Goal: Information Seeking & Learning: Learn about a topic

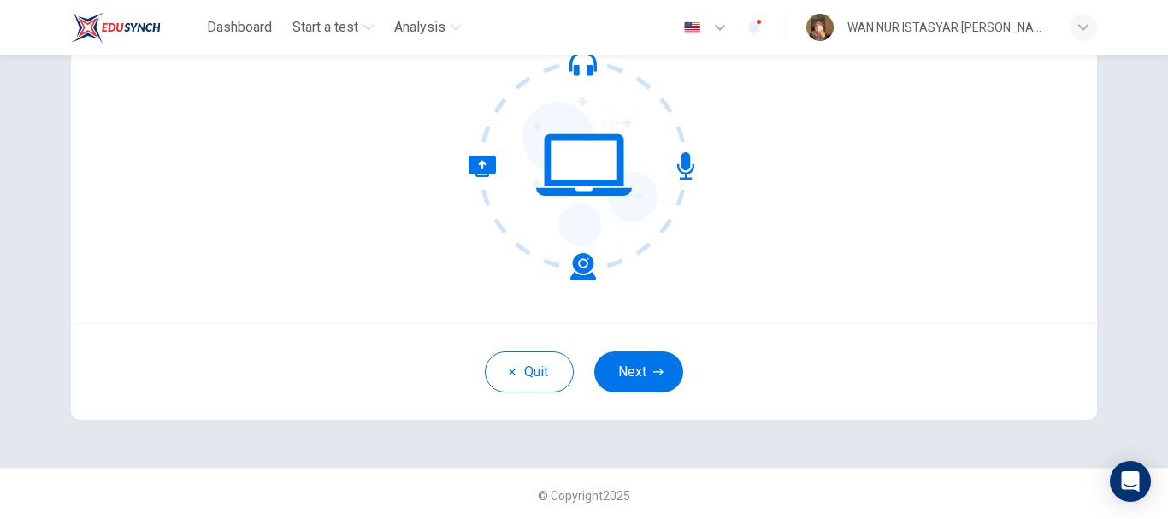
scroll to position [193, 0]
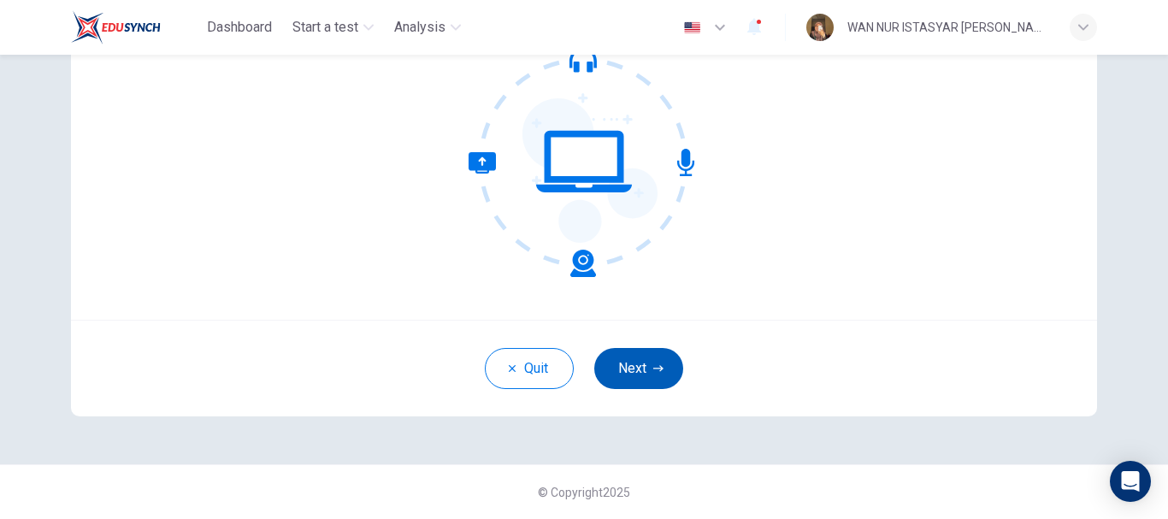
click at [638, 364] on button "Next" at bounding box center [638, 368] width 89 height 41
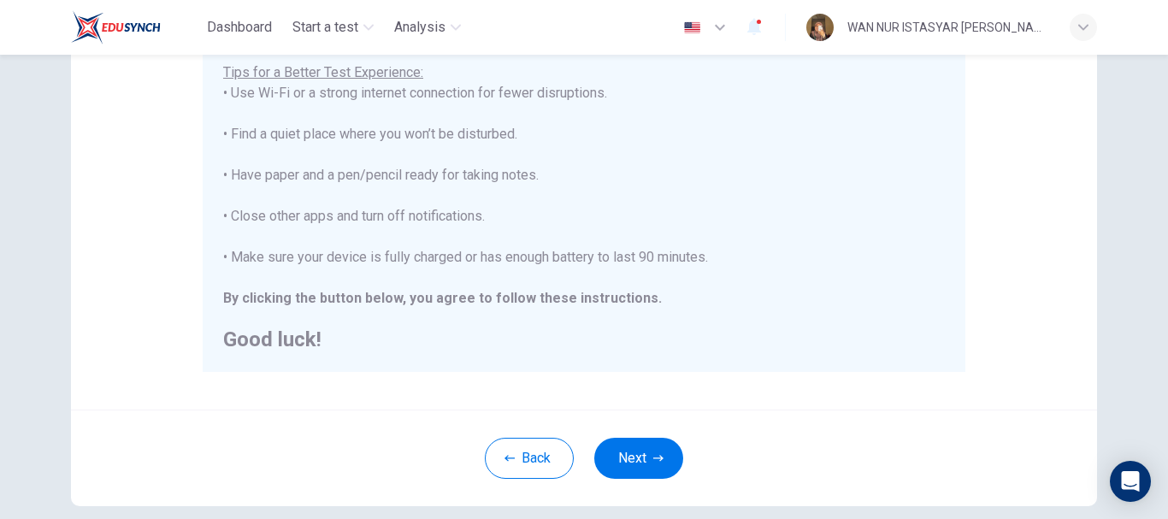
scroll to position [357, 0]
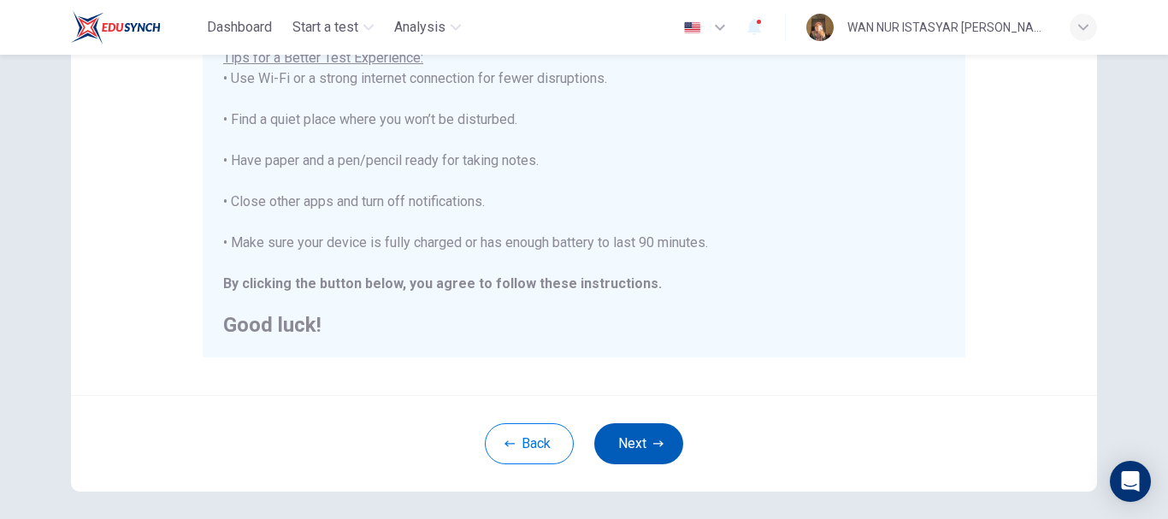
click at [659, 443] on icon "button" at bounding box center [658, 444] width 10 height 10
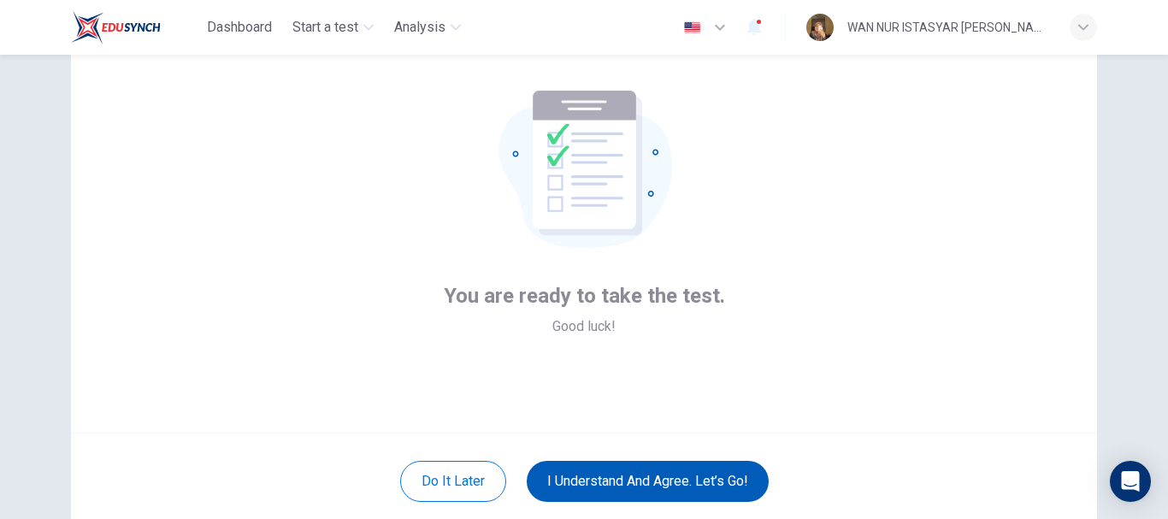
scroll to position [93, 0]
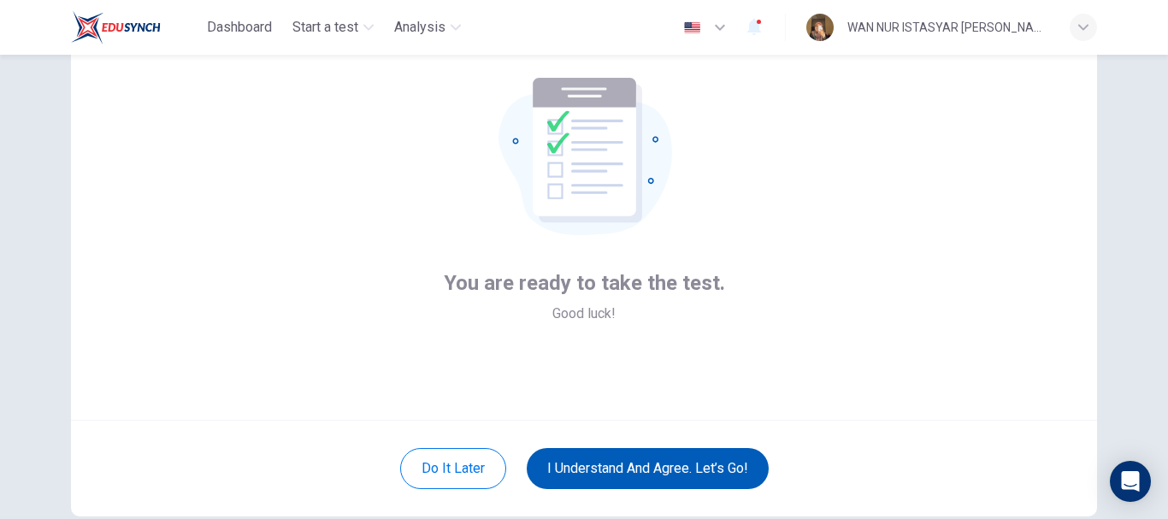
click at [658, 458] on button "I understand and agree. Let’s go!" at bounding box center [648, 468] width 242 height 41
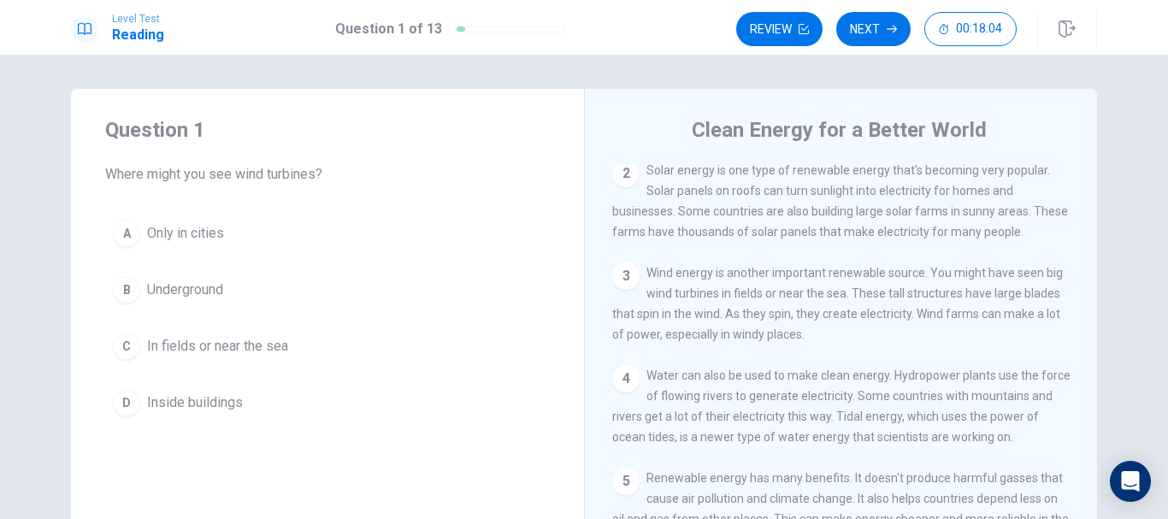
scroll to position [101, 0]
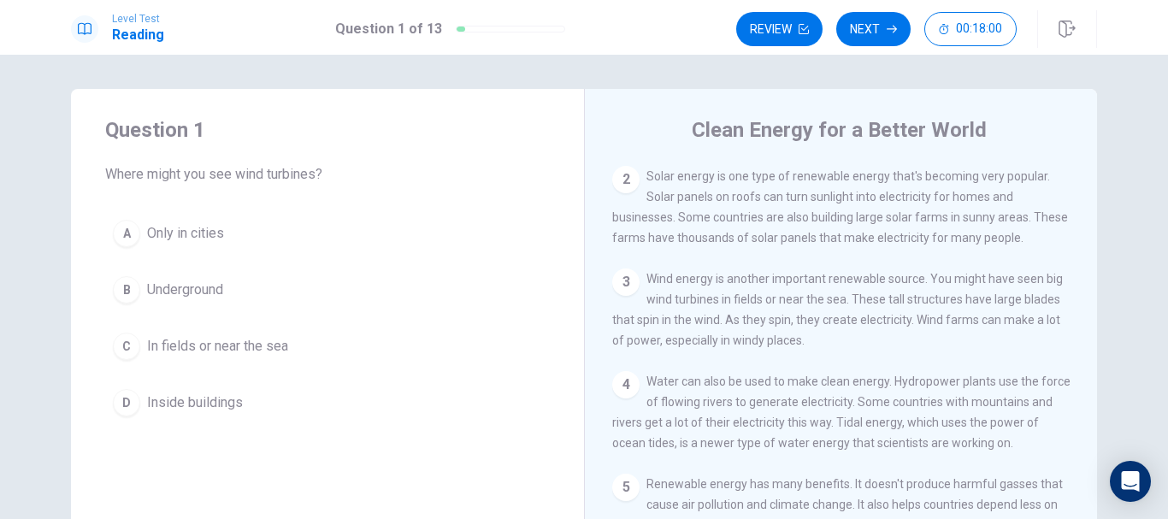
click at [262, 339] on span "In fields or near the sea" at bounding box center [217, 346] width 141 height 21
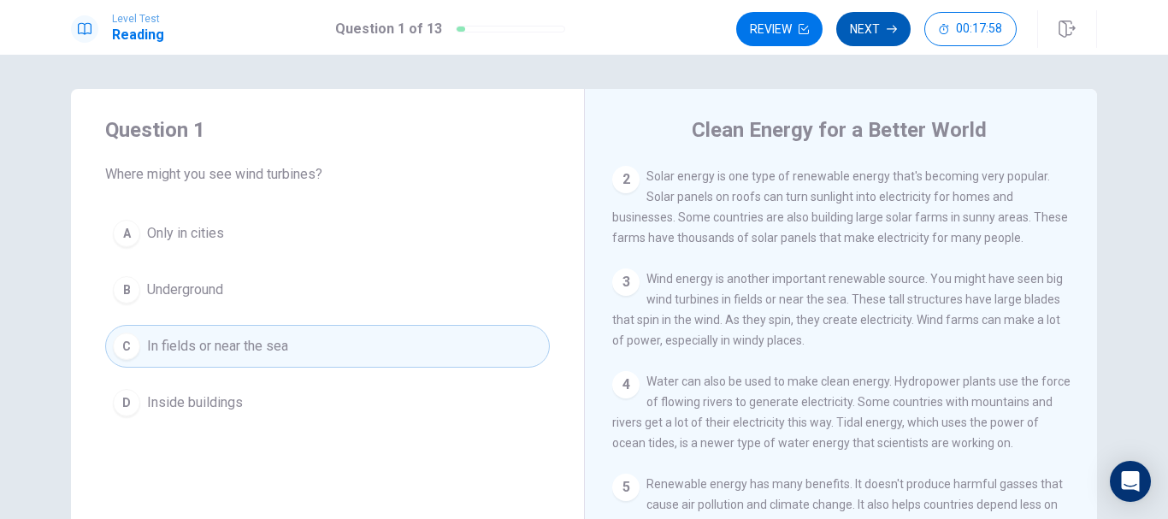
click at [877, 31] on button "Next" at bounding box center [873, 29] width 74 height 34
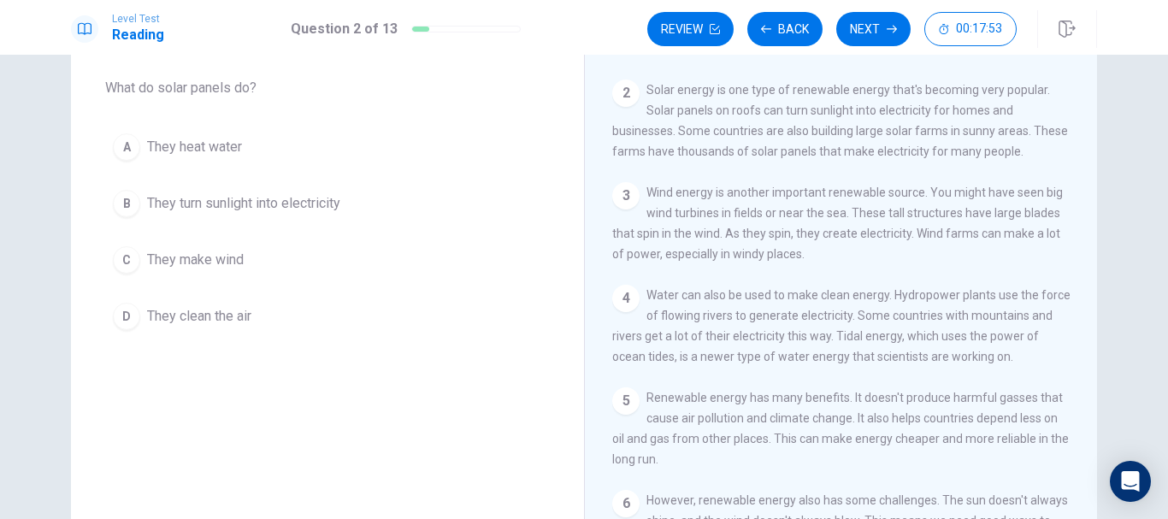
scroll to position [86, 0]
click at [326, 209] on span "They turn sunlight into electricity" at bounding box center [243, 204] width 193 height 21
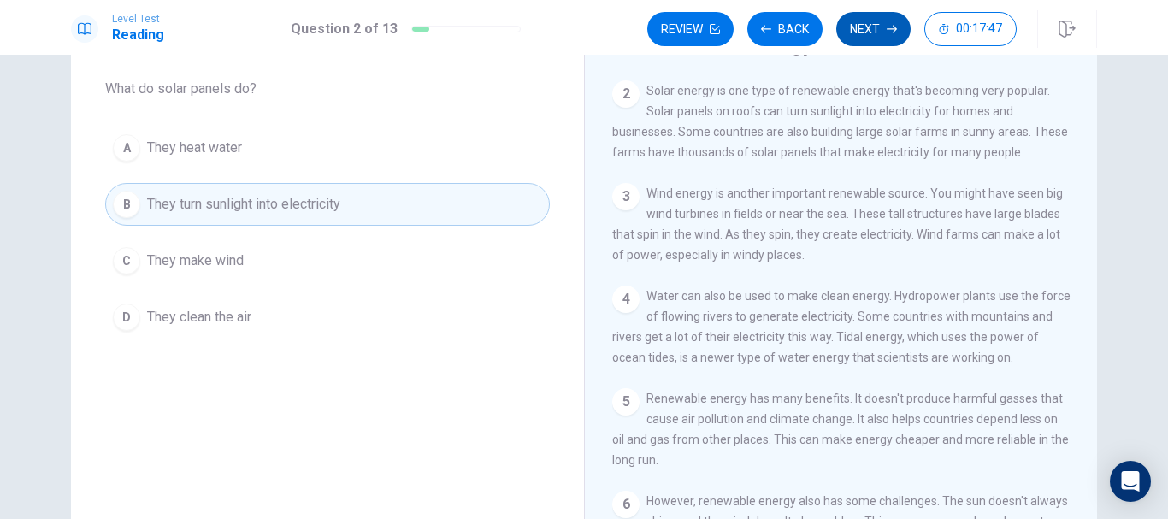
click at [885, 35] on button "Next" at bounding box center [873, 29] width 74 height 34
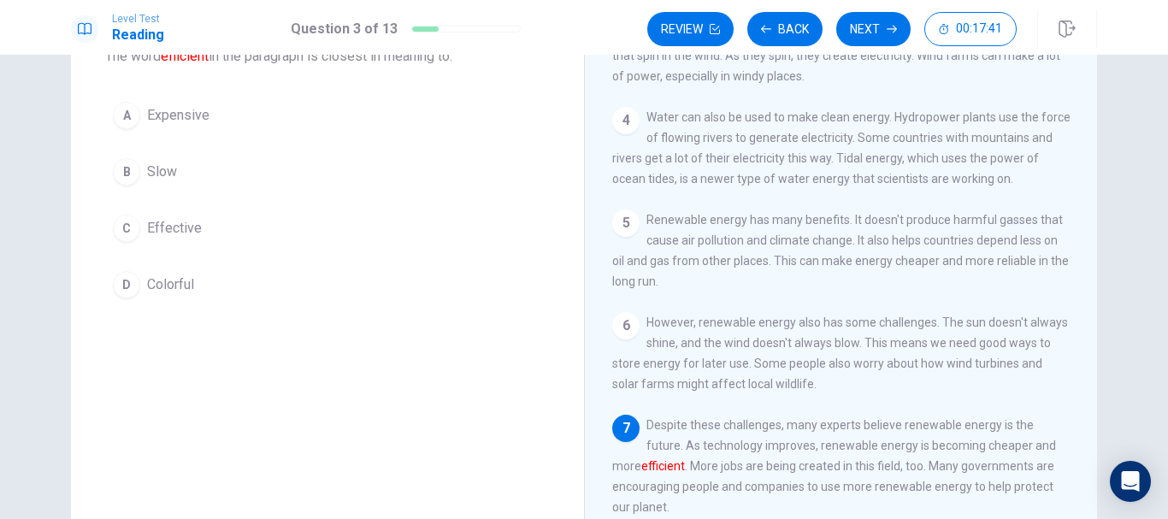
scroll to position [114, 0]
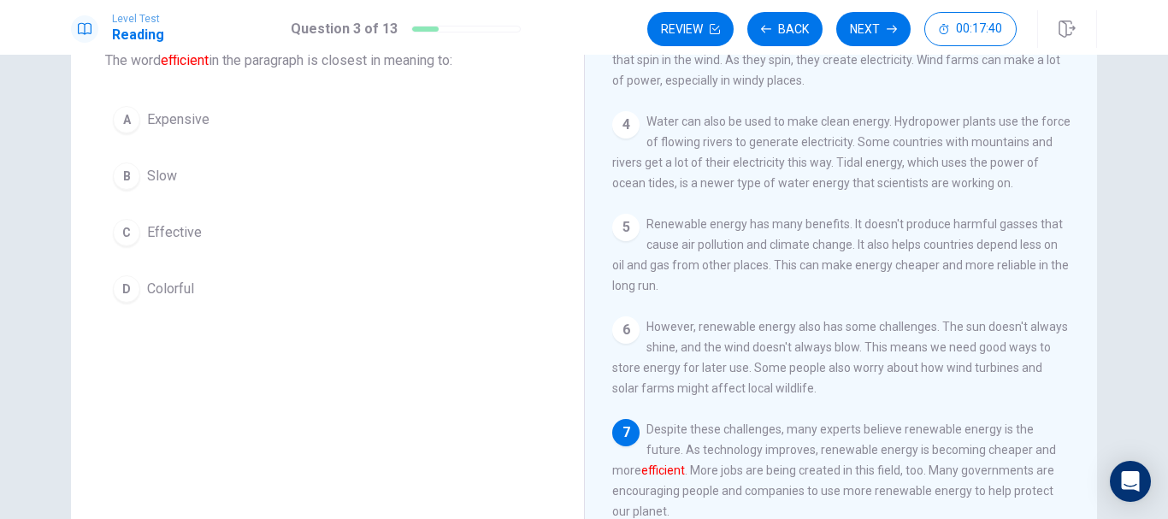
click at [381, 235] on button "C Effective" at bounding box center [327, 232] width 445 height 43
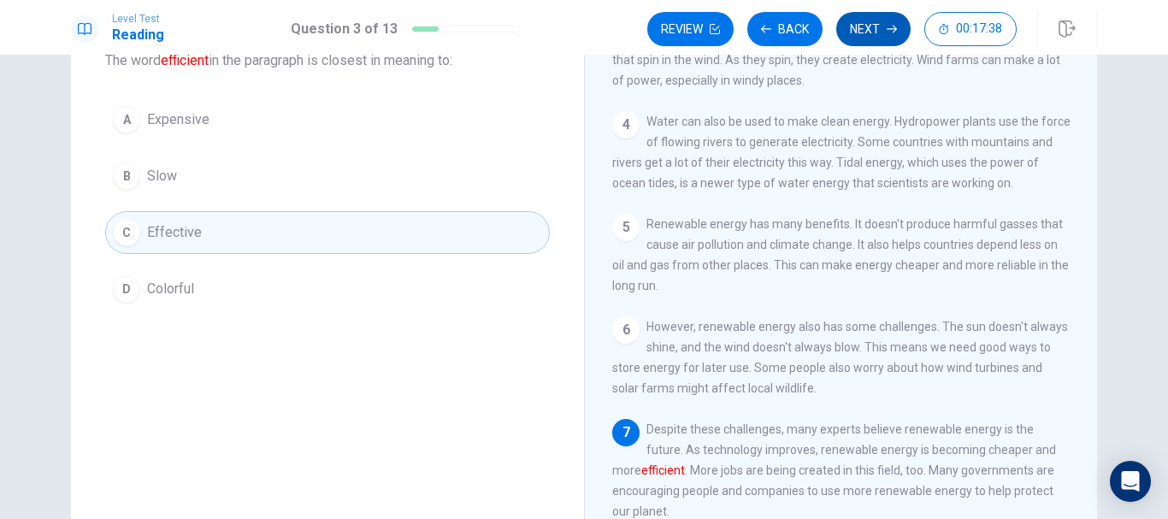
click at [865, 34] on button "Next" at bounding box center [873, 29] width 74 height 34
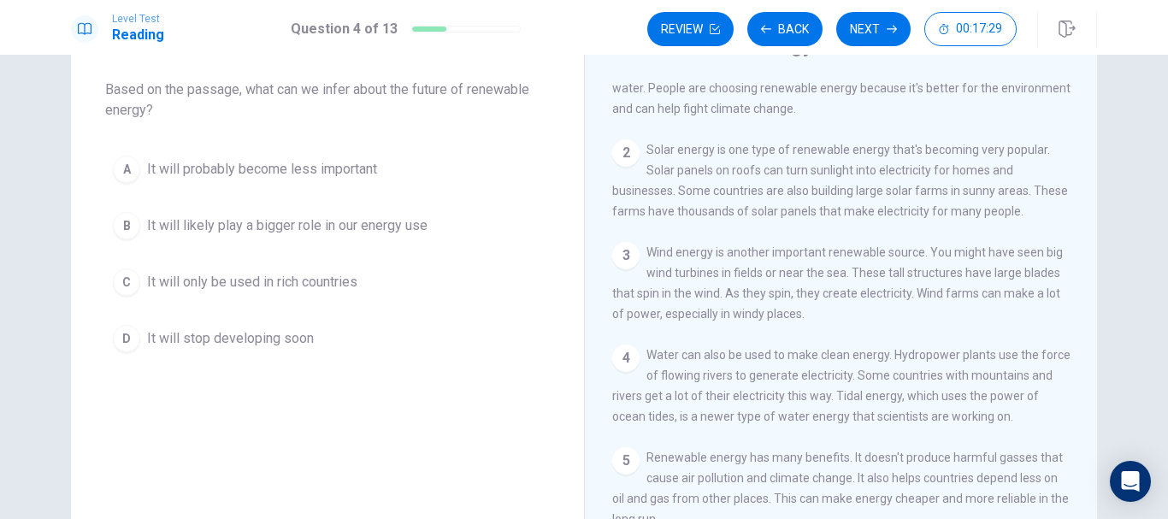
scroll to position [86, 0]
click at [381, 233] on span "It will likely play a bigger role in our energy use" at bounding box center [287, 225] width 281 height 21
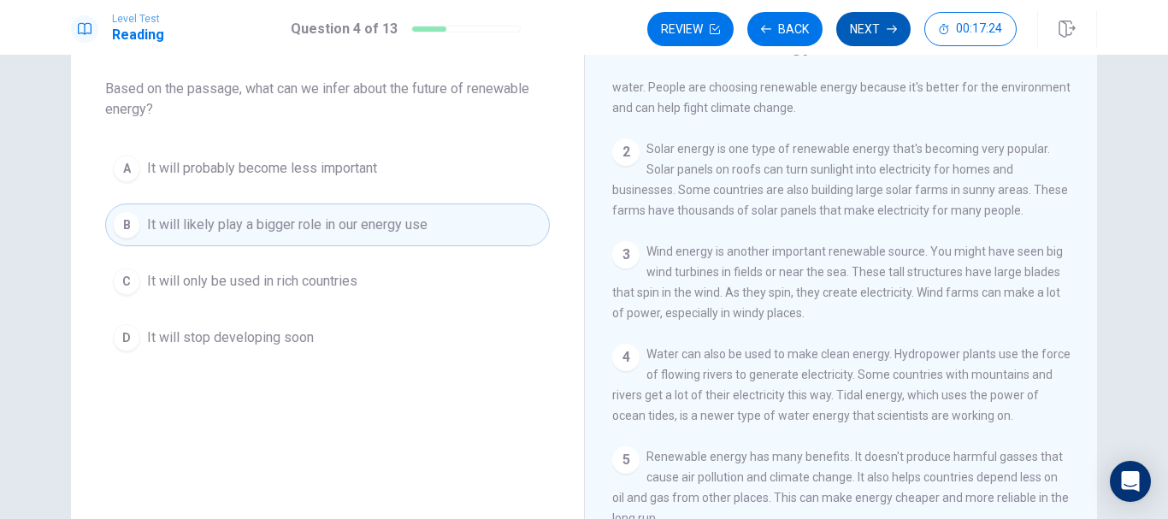
click at [856, 40] on button "Next" at bounding box center [873, 29] width 74 height 34
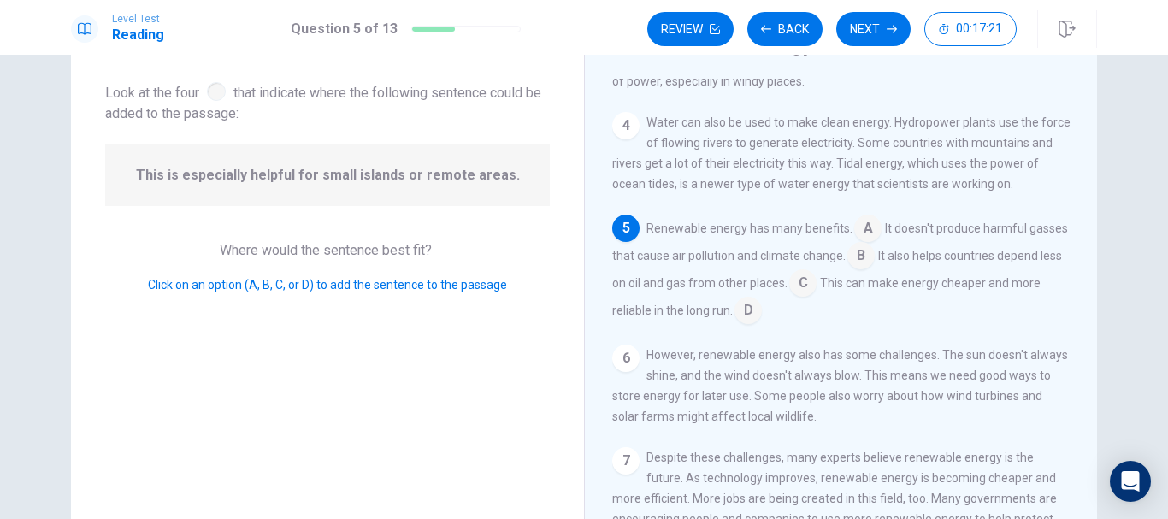
scroll to position [296, 0]
click at [817, 276] on input at bounding box center [802, 284] width 27 height 27
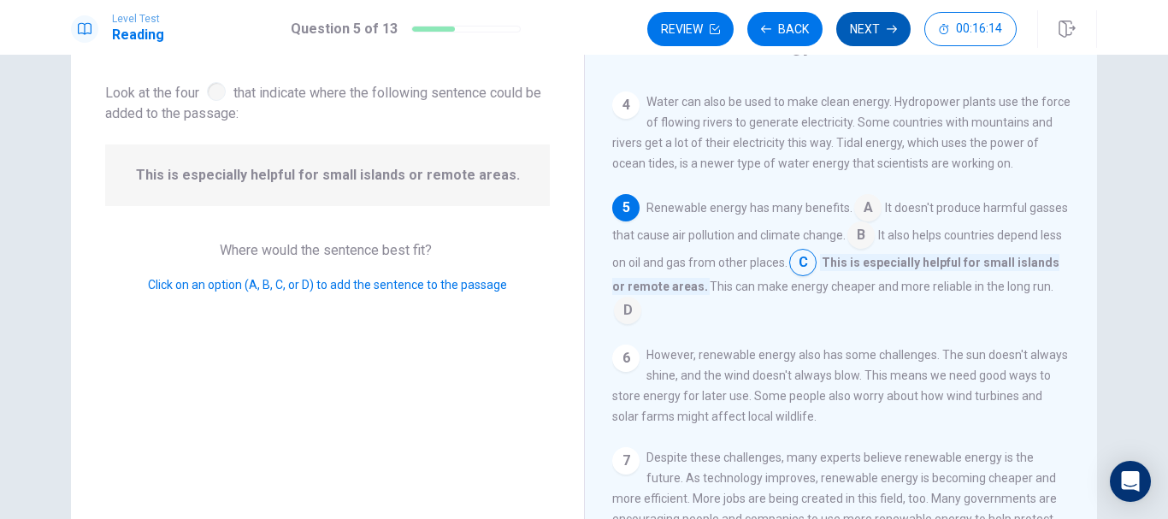
click at [865, 32] on button "Next" at bounding box center [873, 29] width 74 height 34
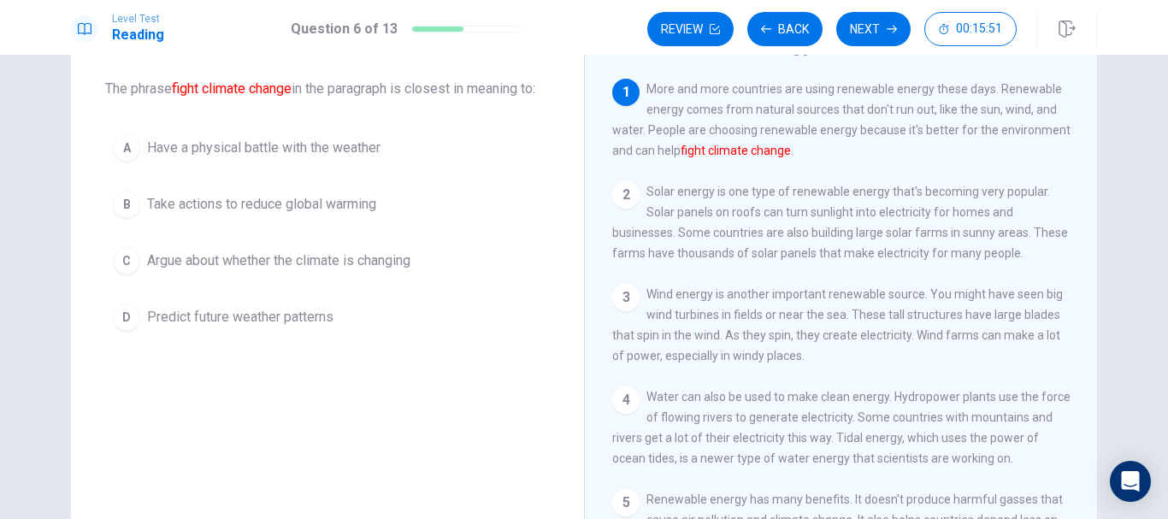
click at [368, 215] on span "Take actions to reduce global warming" at bounding box center [261, 204] width 229 height 21
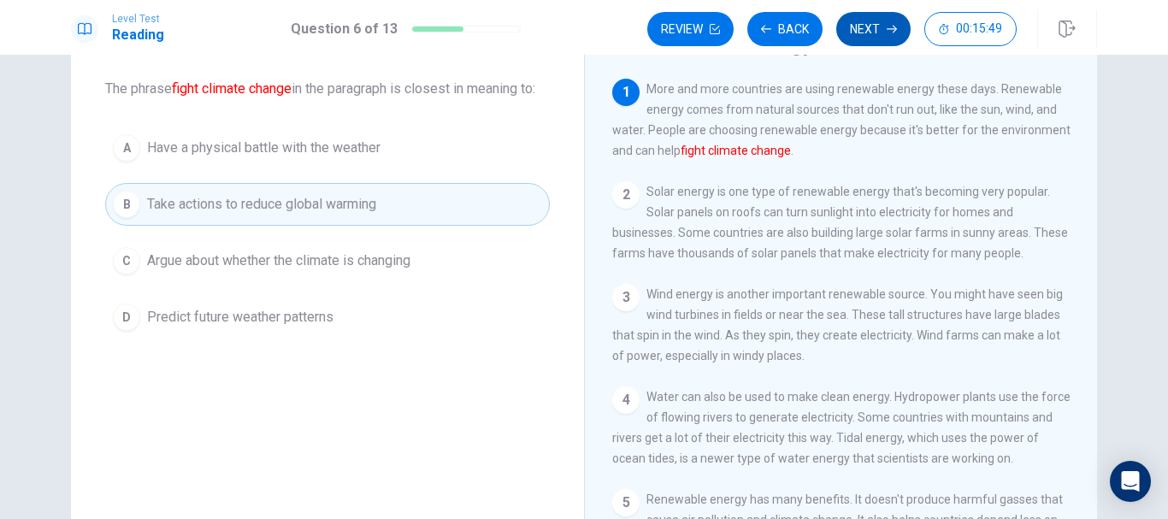
click at [865, 27] on button "Next" at bounding box center [873, 29] width 74 height 34
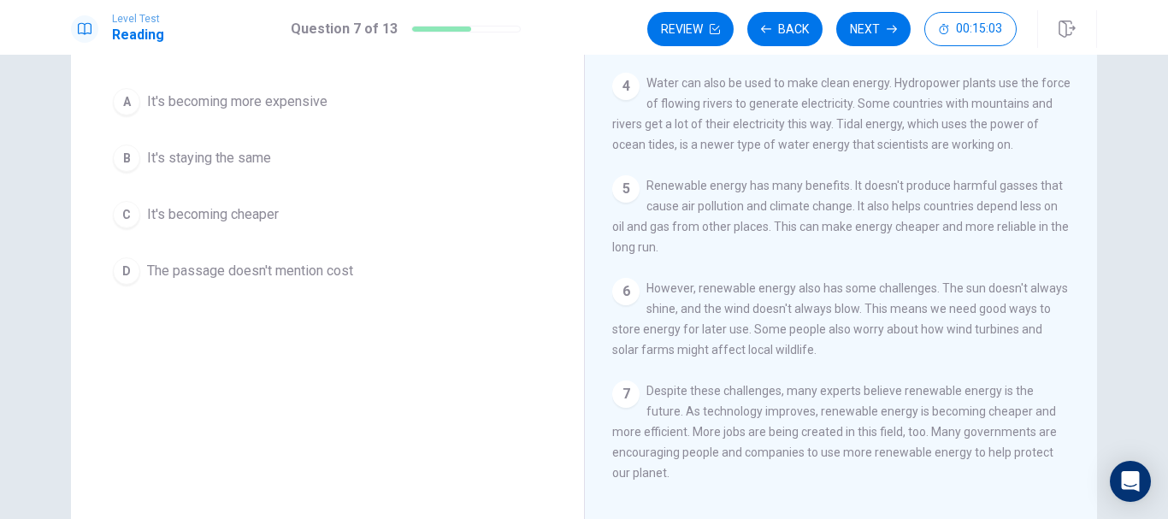
scroll to position [153, 0]
click at [297, 222] on button "C It's becoming cheaper" at bounding box center [327, 213] width 445 height 43
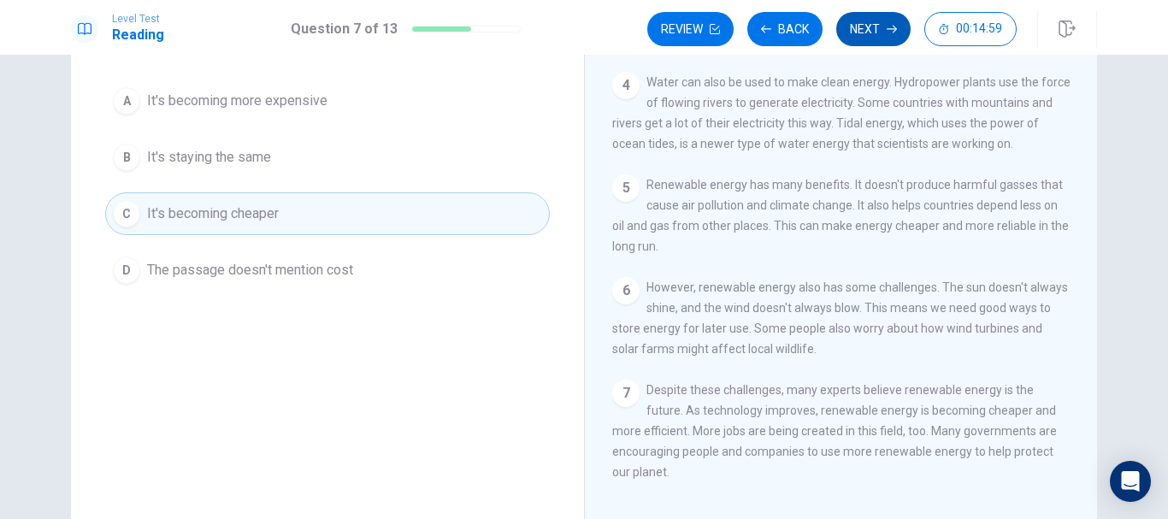
click at [875, 30] on button "Next" at bounding box center [873, 29] width 74 height 34
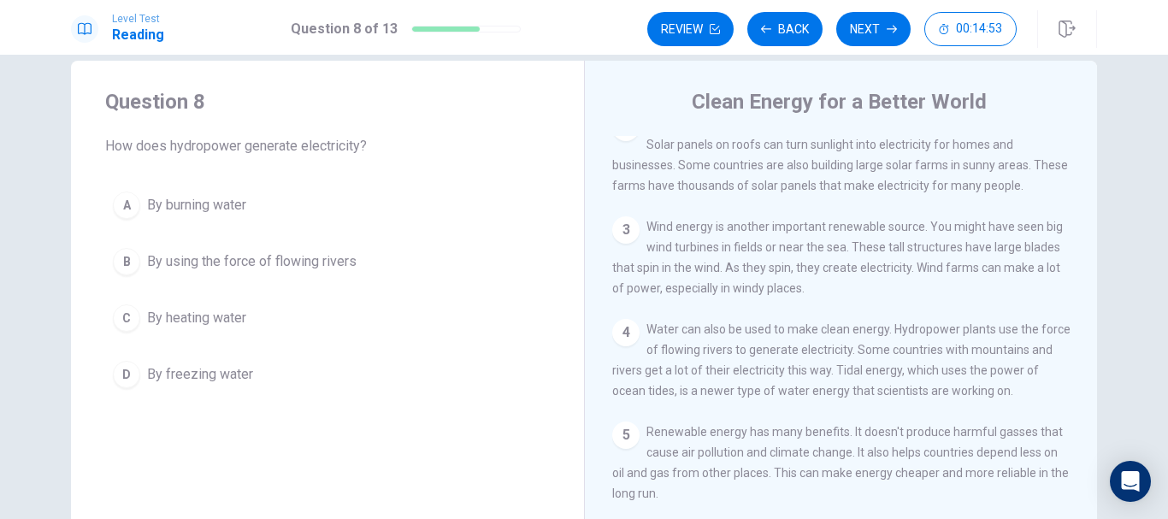
scroll to position [129, 0]
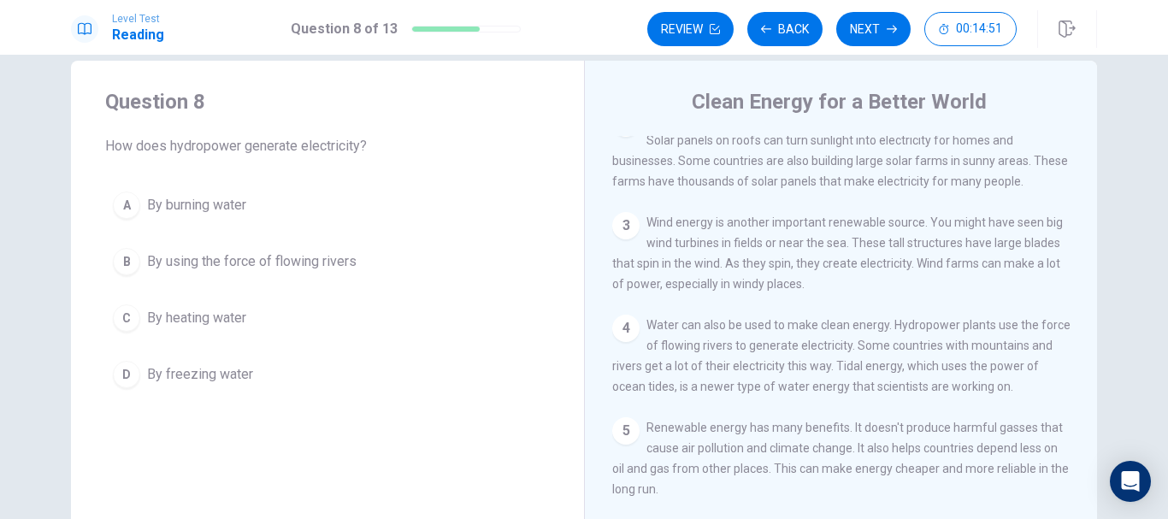
click at [371, 255] on button "B By using the force of flowing rivers" at bounding box center [327, 261] width 445 height 43
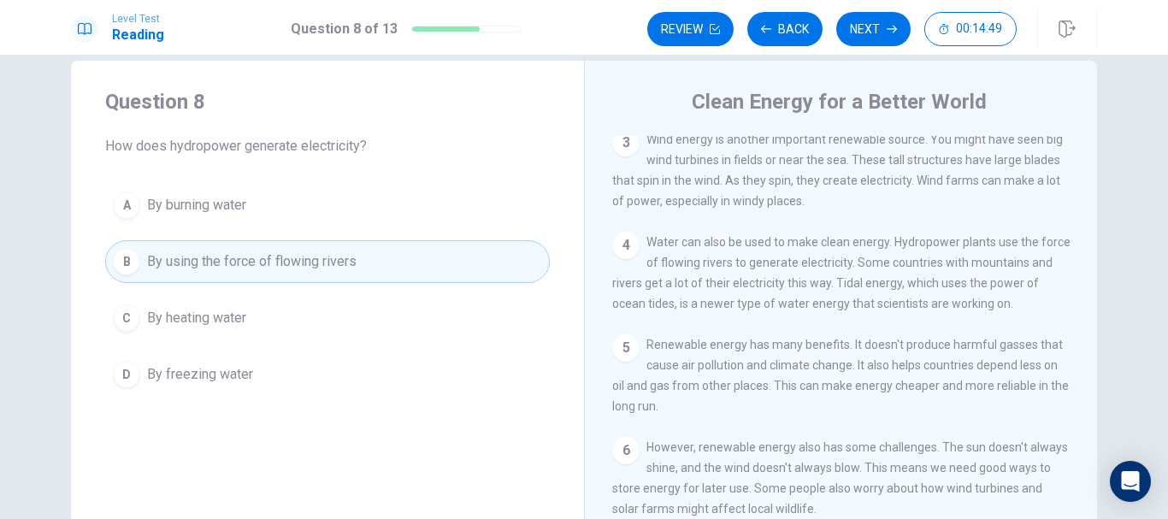
scroll to position [215, 0]
click at [878, 31] on button "Next" at bounding box center [873, 29] width 74 height 34
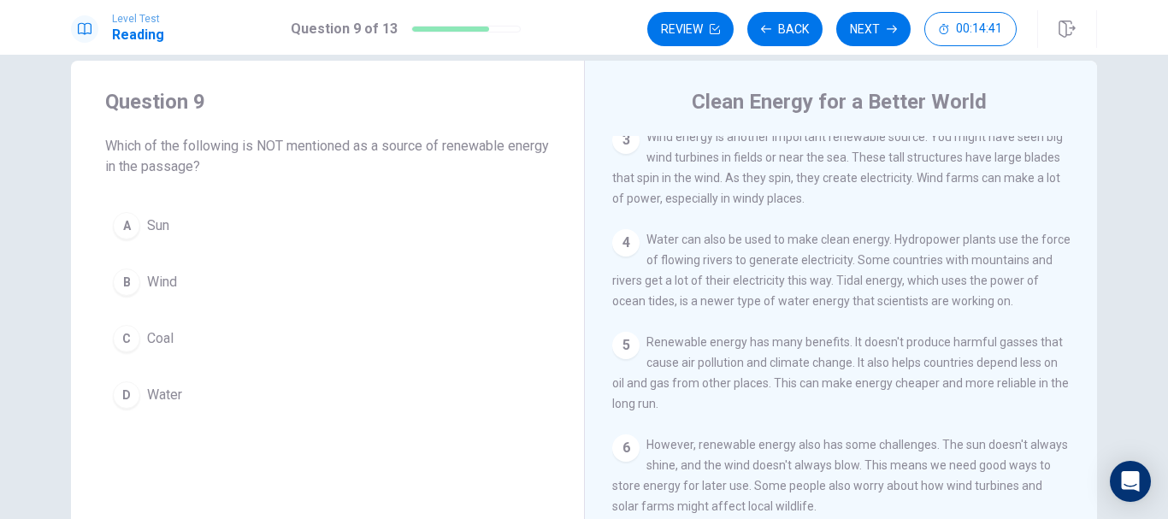
click at [317, 336] on button "C Coal" at bounding box center [327, 338] width 445 height 43
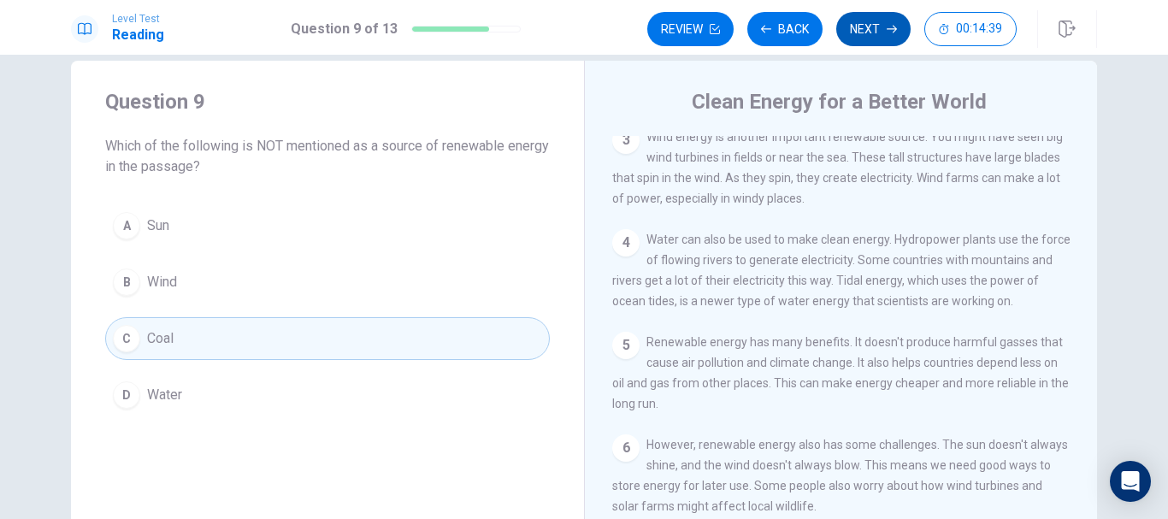
click at [892, 34] on button "Next" at bounding box center [873, 29] width 74 height 34
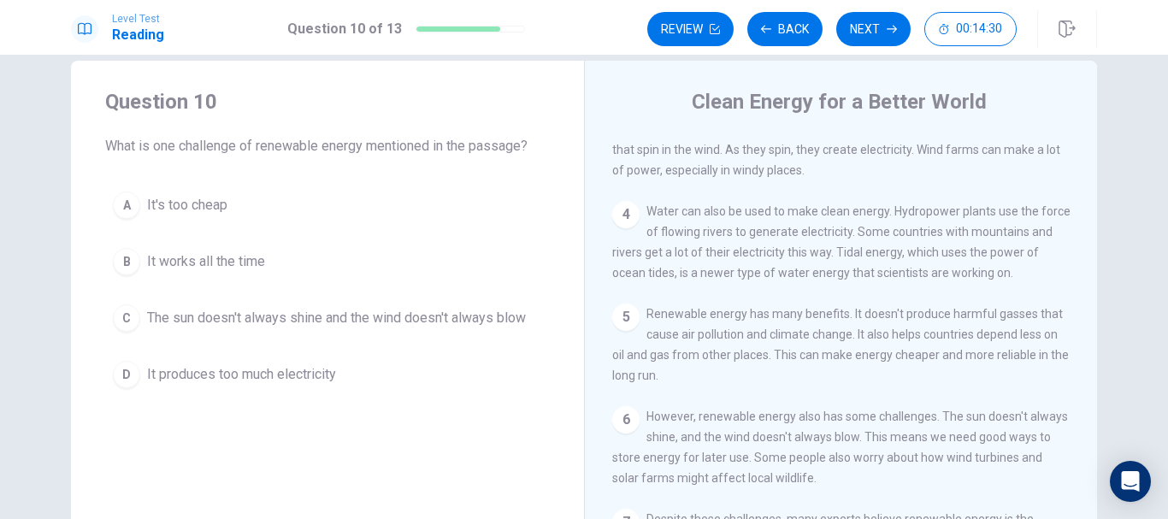
scroll to position [257, 0]
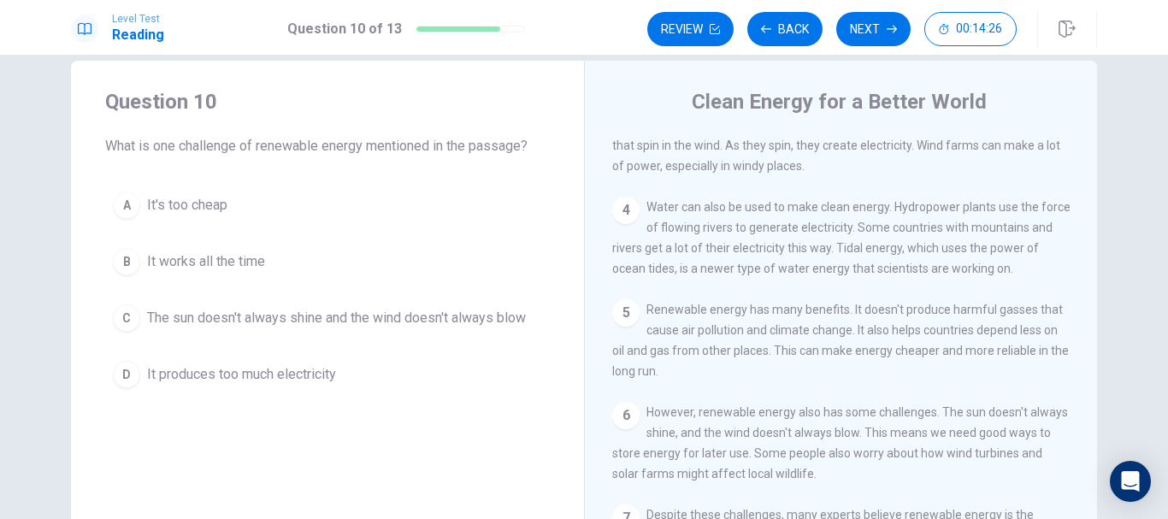
click at [499, 320] on span "The sun doesn't always shine and the wind doesn't always blow" at bounding box center [336, 318] width 379 height 21
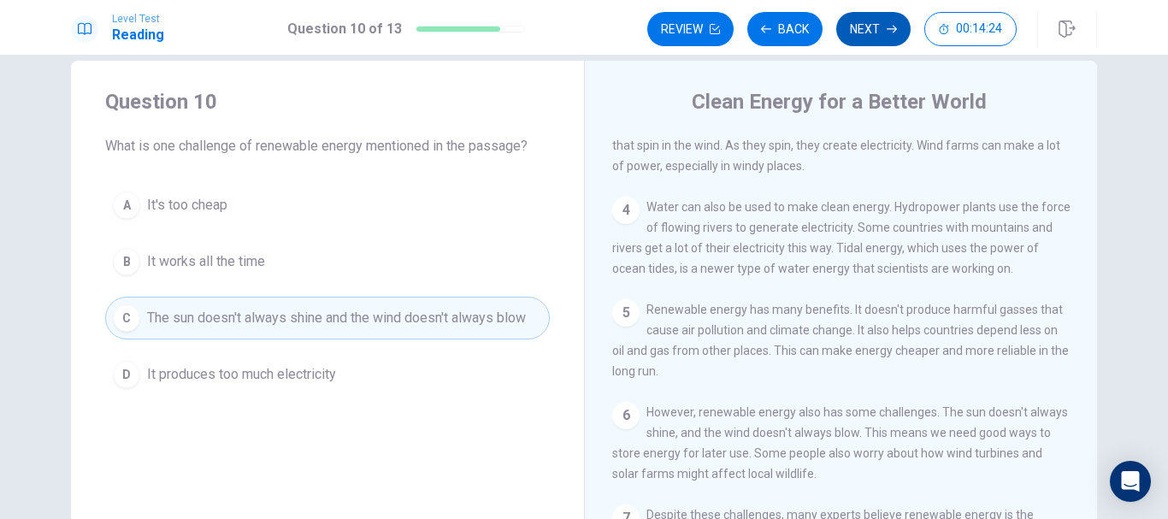
click at [870, 27] on button "Next" at bounding box center [873, 29] width 74 height 34
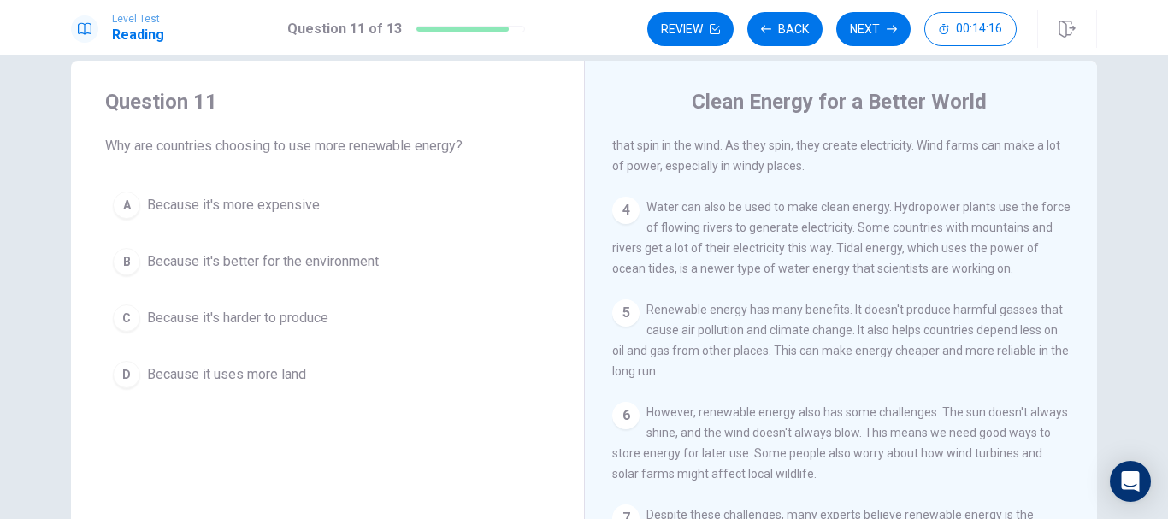
click at [384, 261] on button "B Because it's better for the environment" at bounding box center [327, 261] width 445 height 43
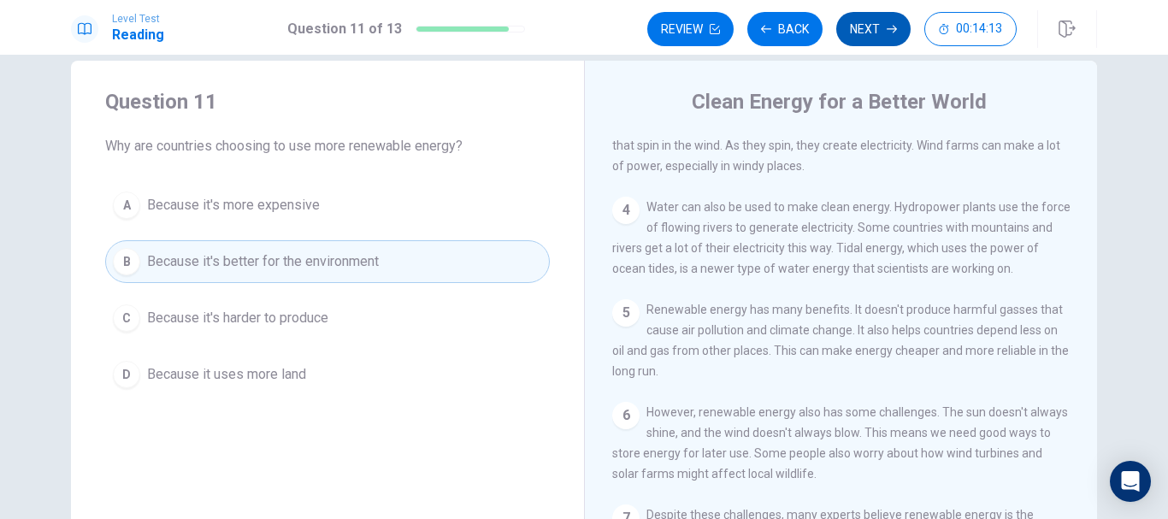
click at [895, 26] on icon "button" at bounding box center [892, 29] width 10 height 10
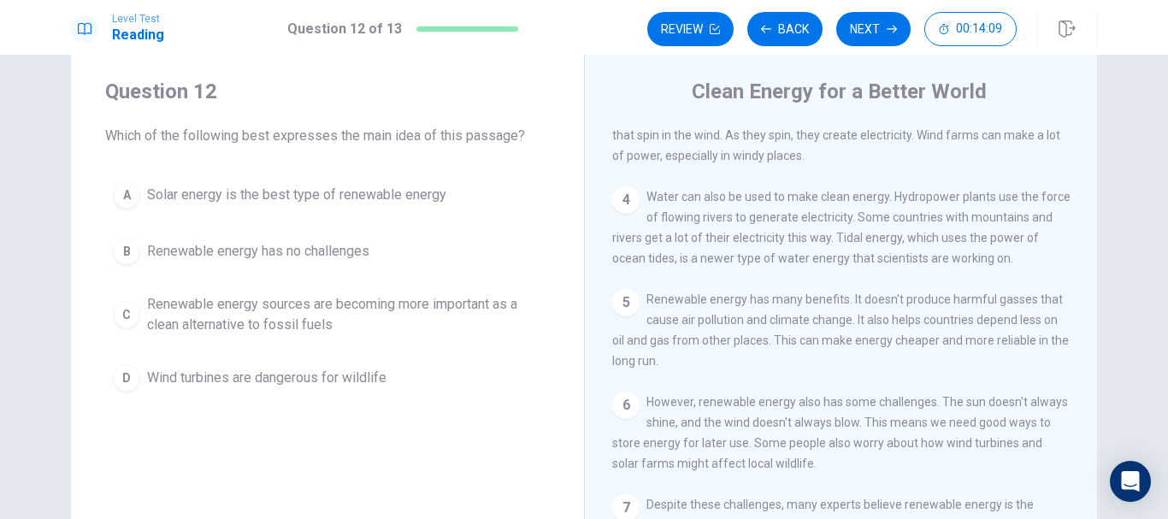
scroll to position [43, 0]
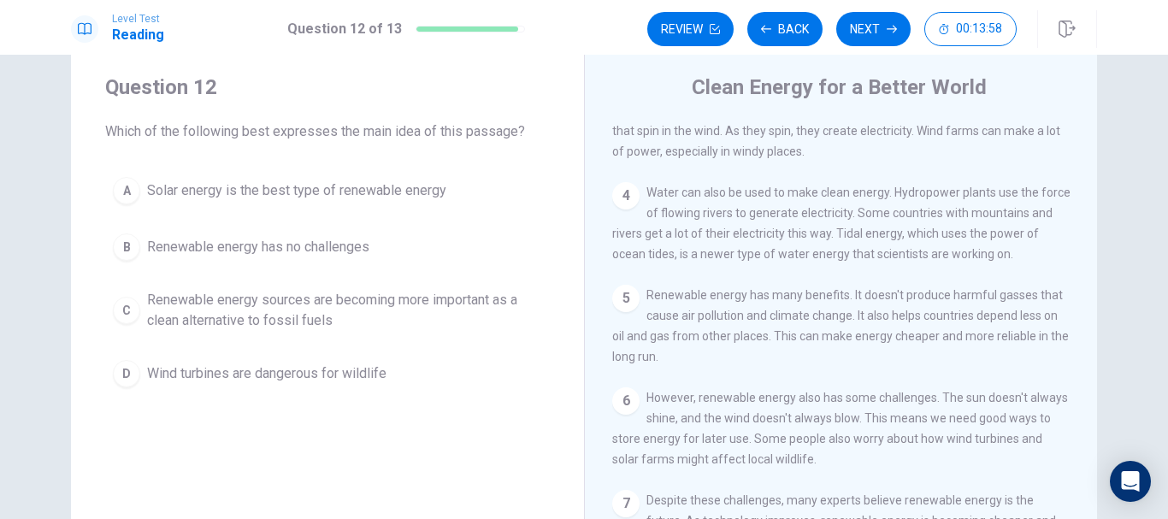
click at [455, 313] on span "Renewable energy sources are becoming more important as a clean alternative to …" at bounding box center [344, 310] width 395 height 41
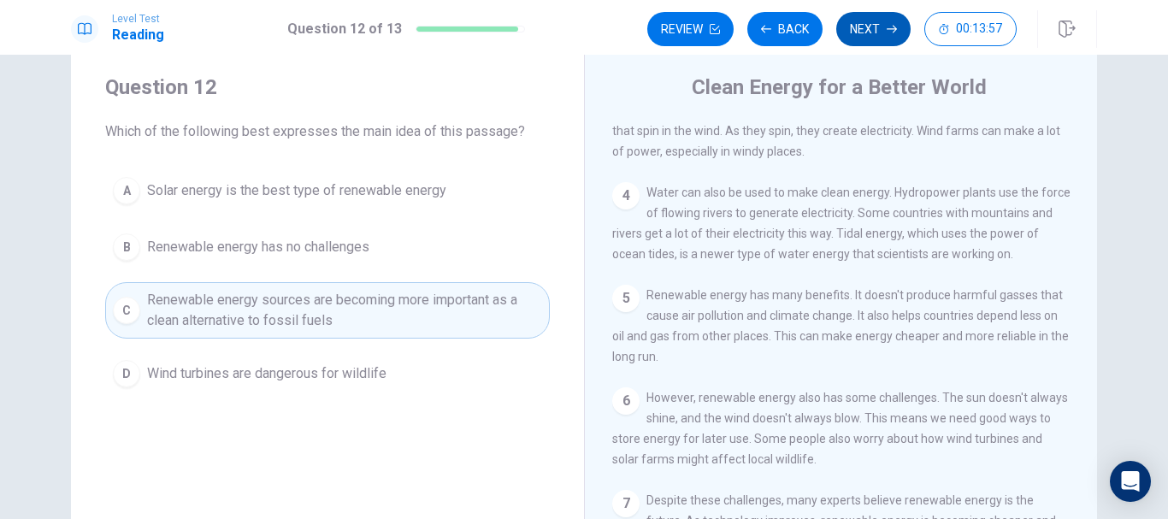
click at [866, 37] on button "Next" at bounding box center [873, 29] width 74 height 34
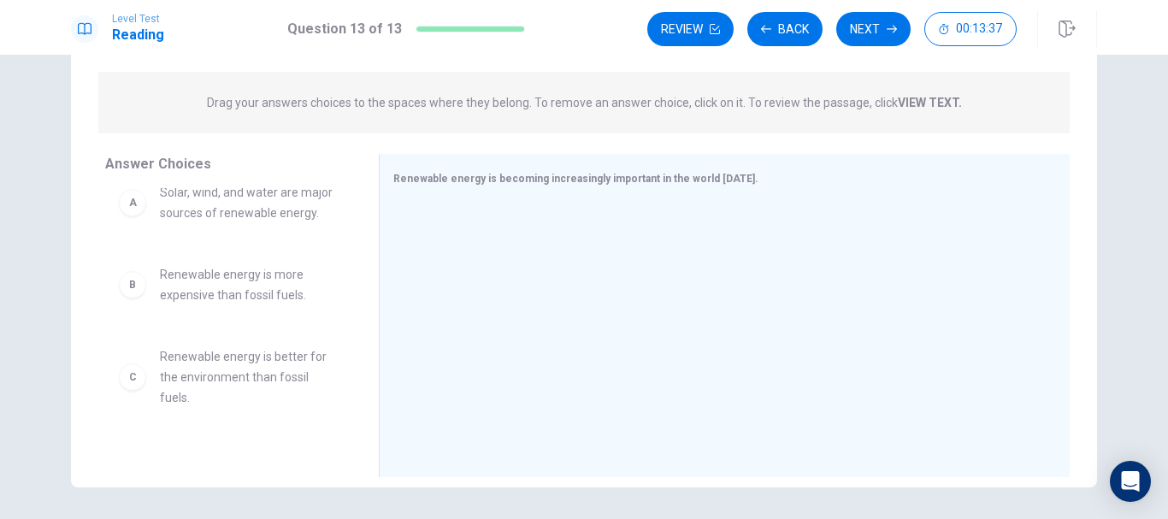
scroll to position [0, 0]
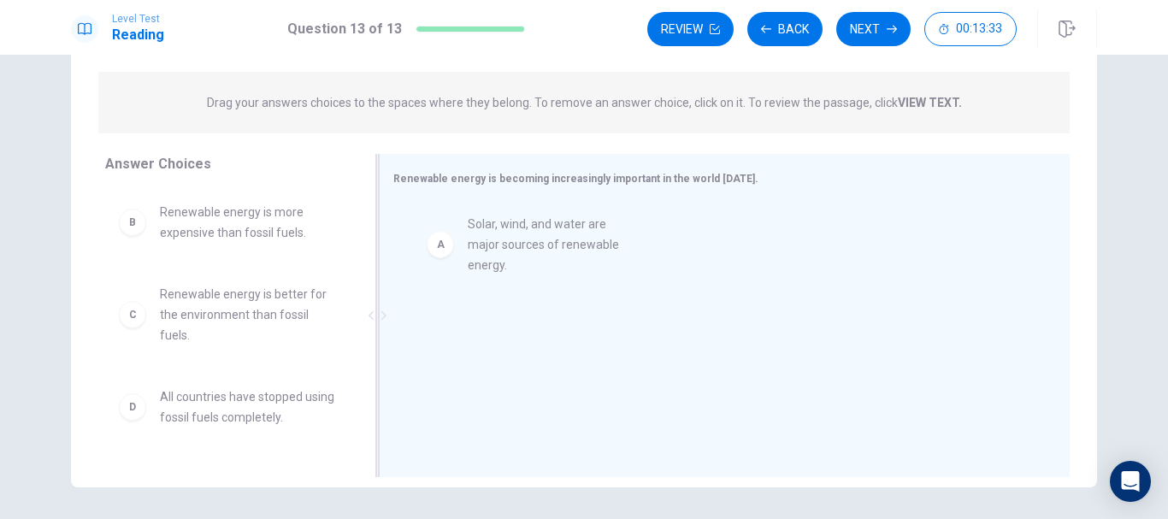
drag, startPoint x: 254, startPoint y: 239, endPoint x: 584, endPoint y: 249, distance: 330.3
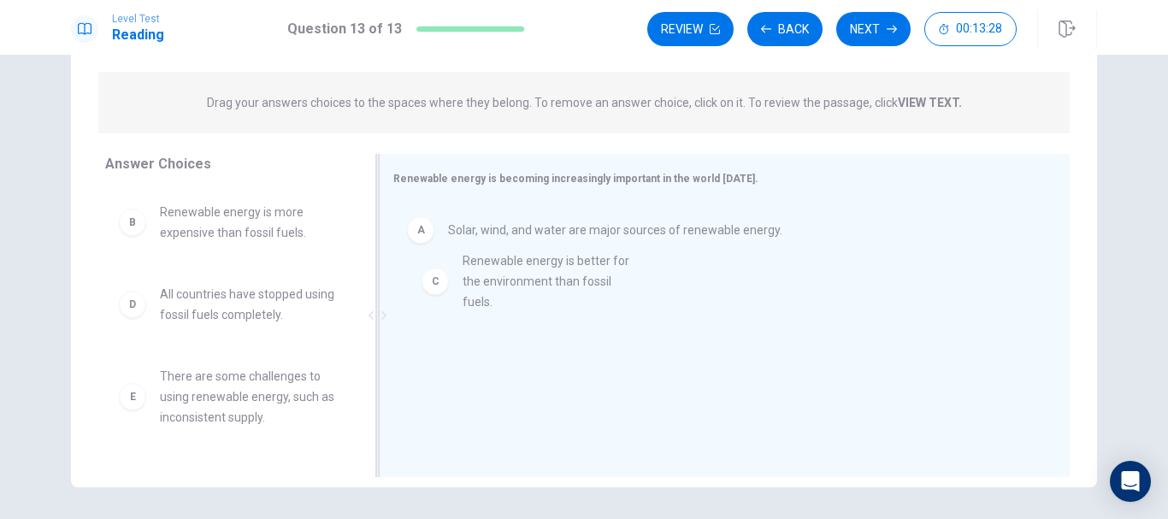
drag, startPoint x: 274, startPoint y: 330, endPoint x: 612, endPoint y: 293, distance: 340.7
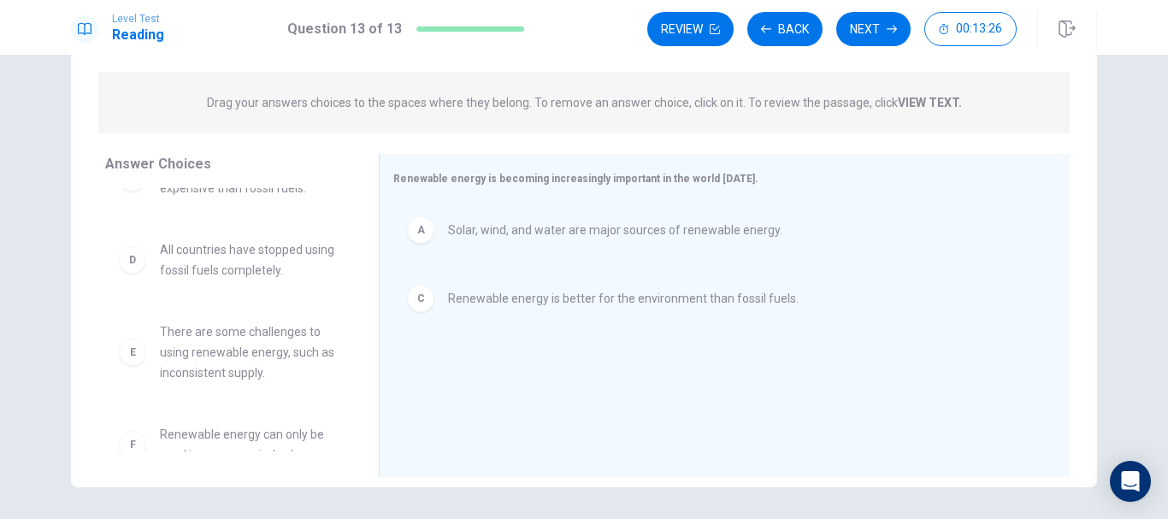
scroll to position [72, 0]
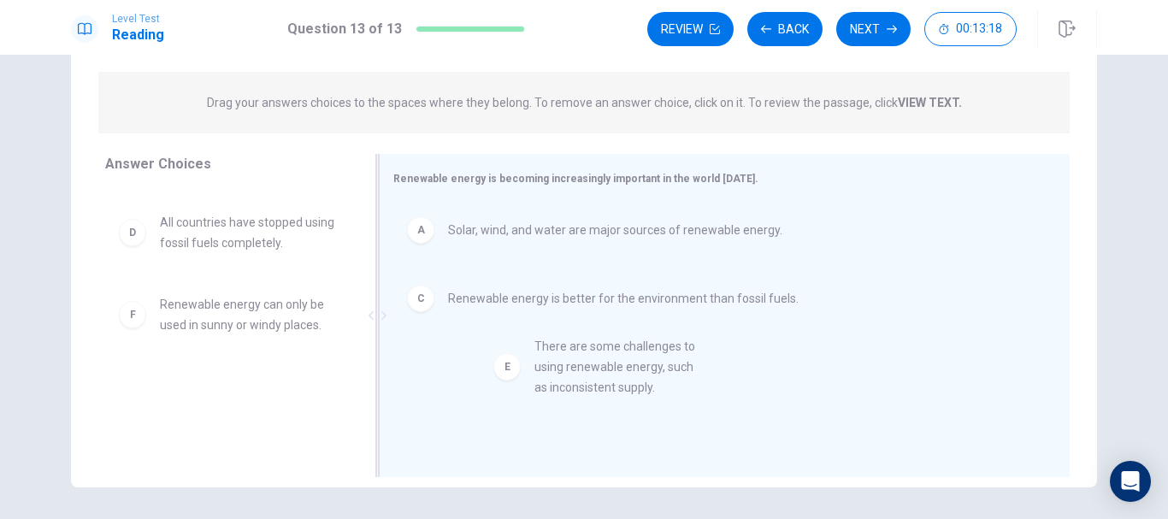
drag, startPoint x: 279, startPoint y: 329, endPoint x: 663, endPoint y: 373, distance: 386.5
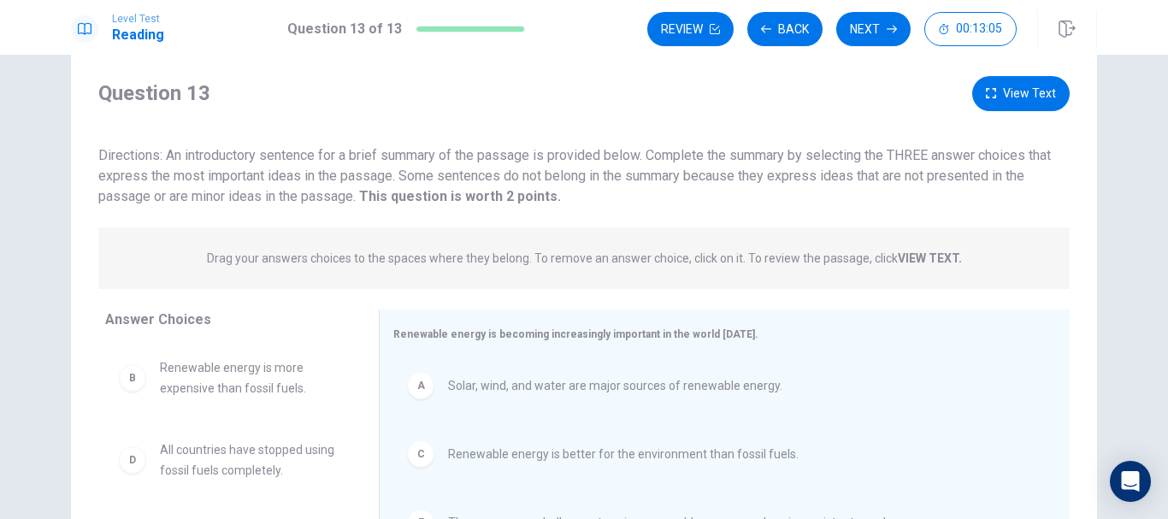
scroll to position [0, 0]
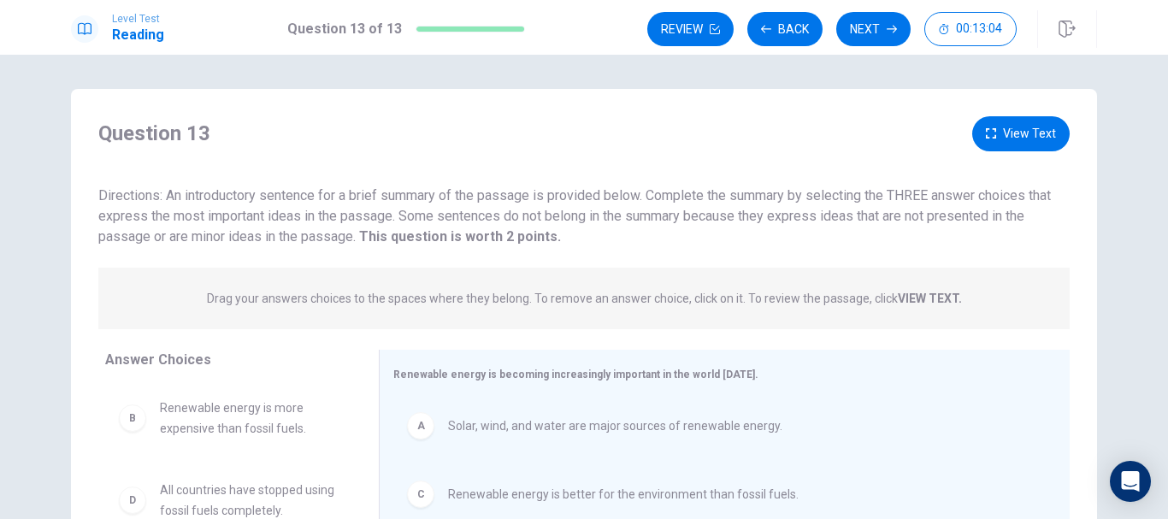
click at [1004, 124] on button "View Text" at bounding box center [1020, 133] width 97 height 35
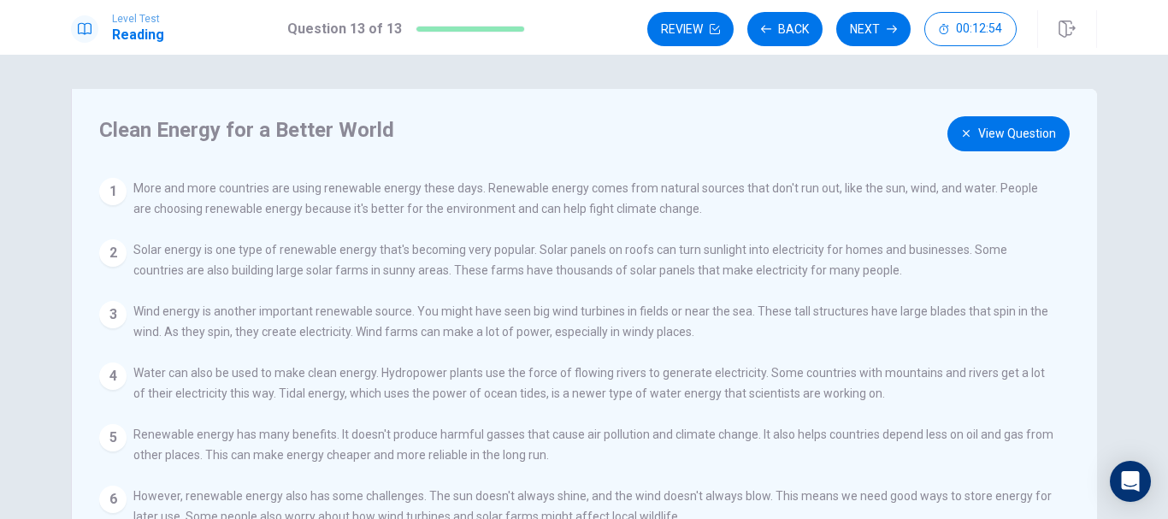
click at [995, 133] on button "View Question" at bounding box center [1009, 133] width 122 height 35
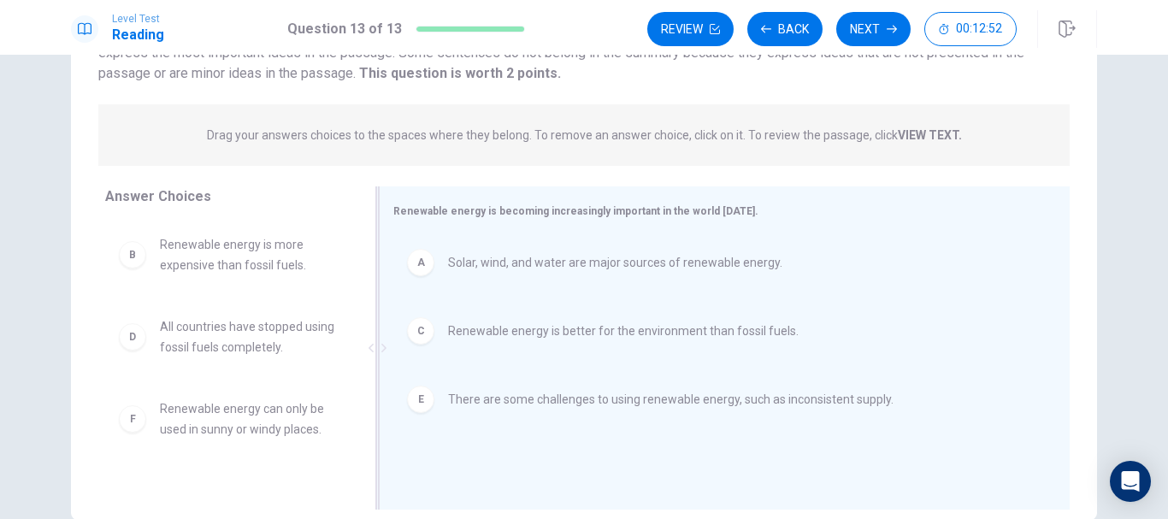
scroll to position [199, 0]
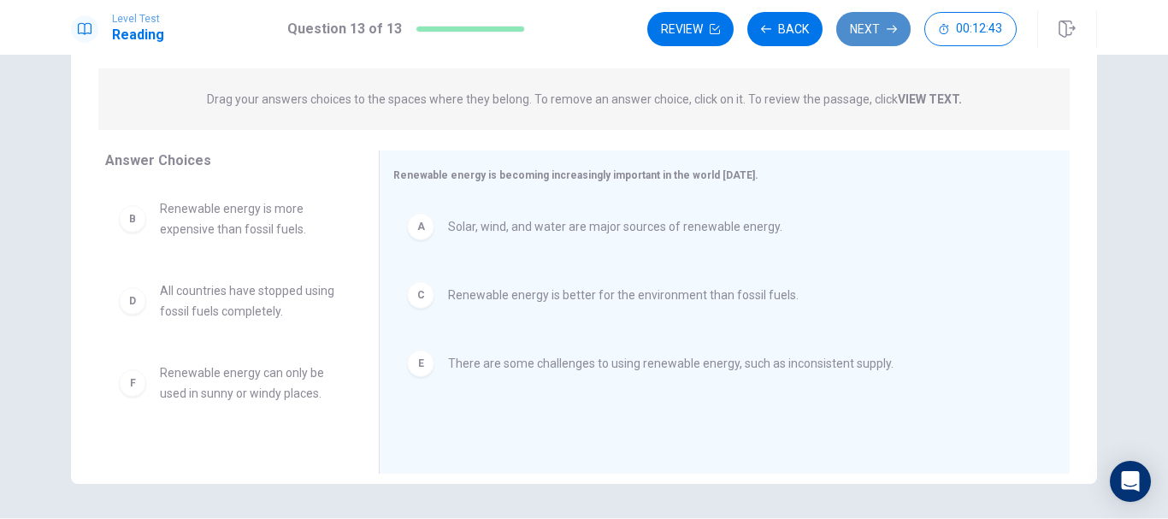
click at [867, 37] on button "Next" at bounding box center [873, 29] width 74 height 34
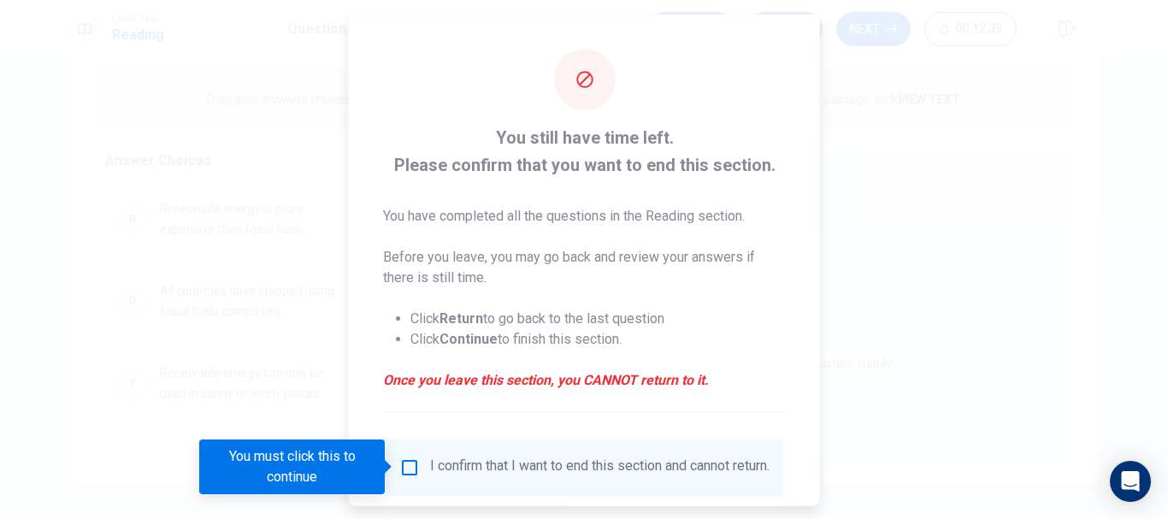
click at [411, 475] on input "You must click this to continue" at bounding box center [409, 467] width 21 height 21
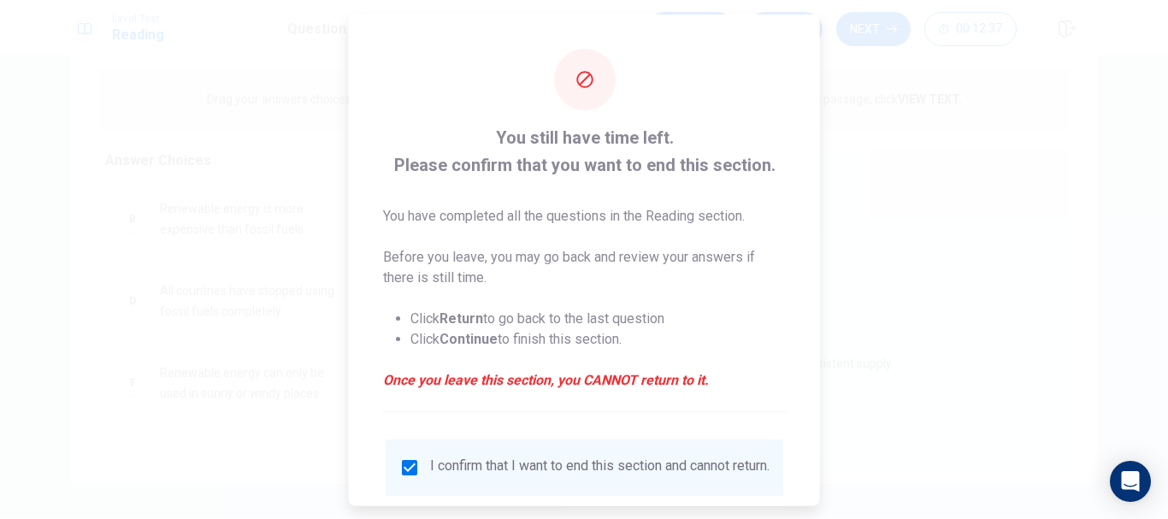
scroll to position [119, 0]
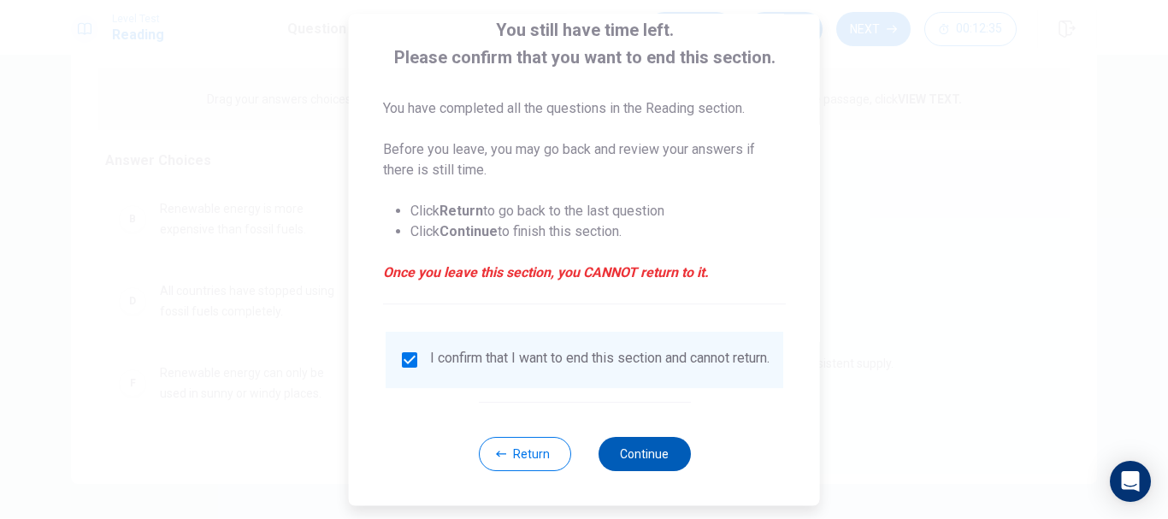
click at [639, 455] on button "Continue" at bounding box center [644, 454] width 92 height 34
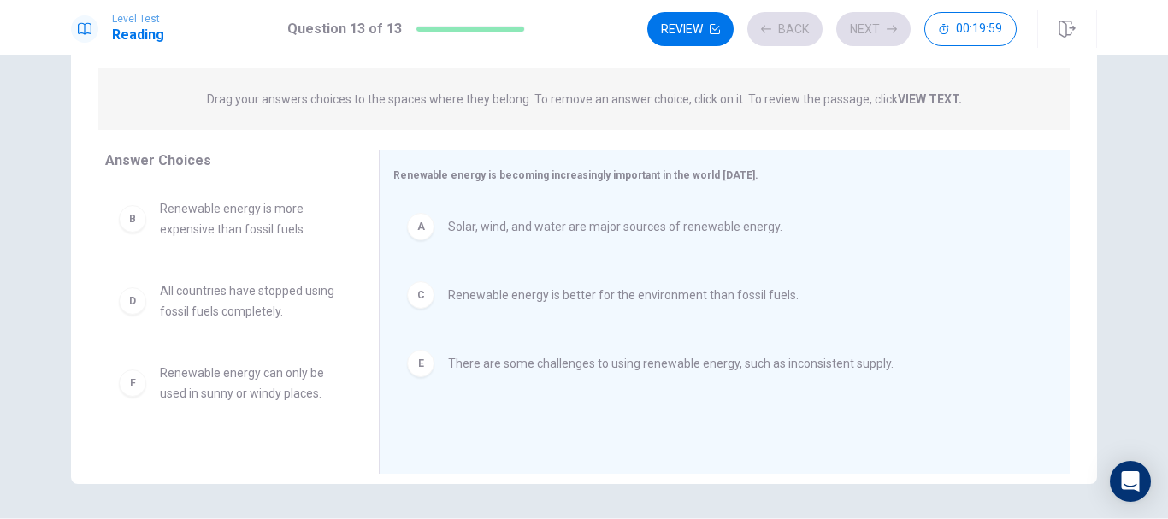
scroll to position [103, 0]
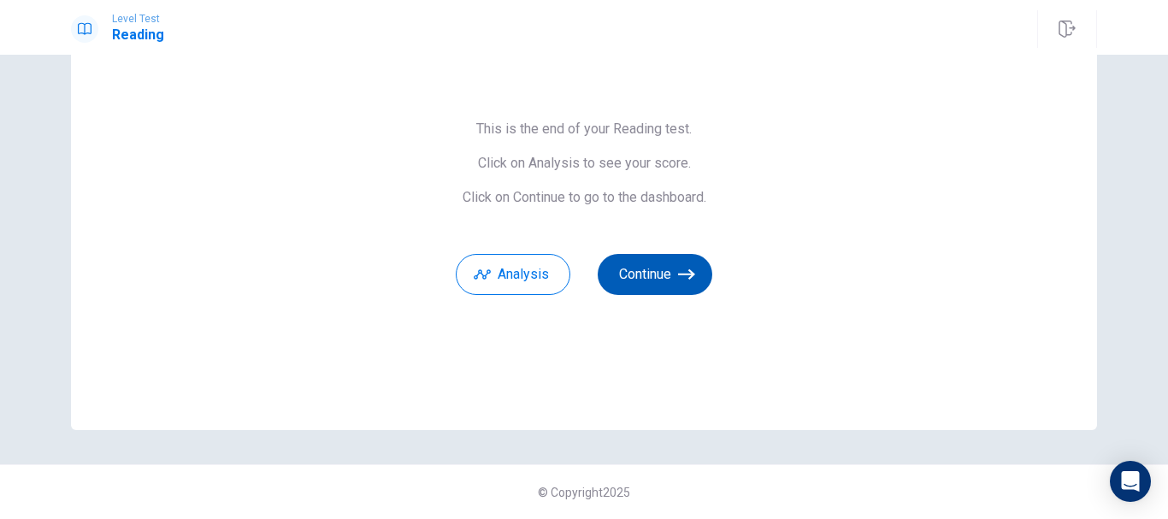
click at [659, 279] on button "Continue" at bounding box center [655, 274] width 115 height 41
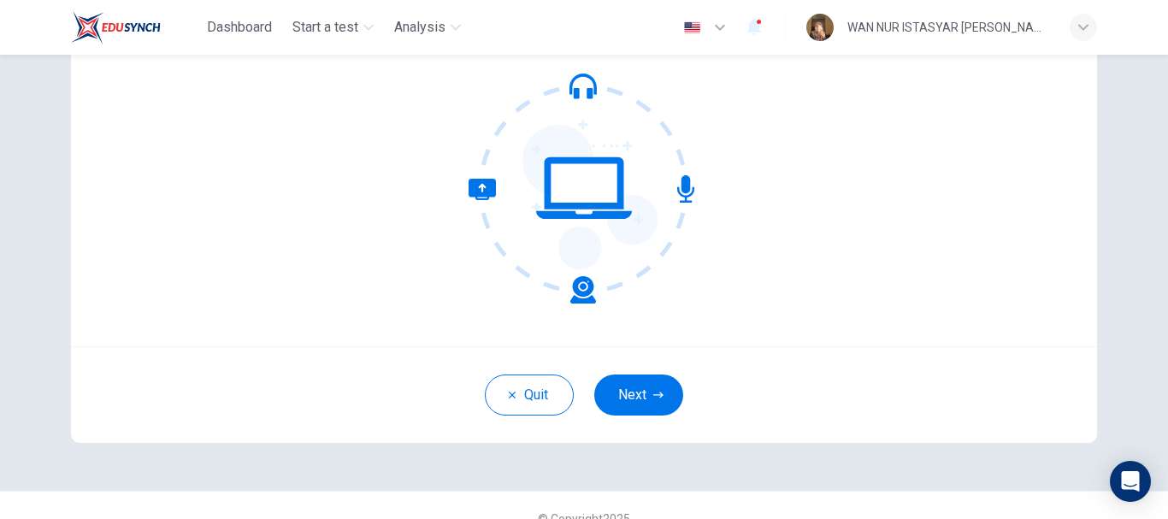
scroll to position [193, 0]
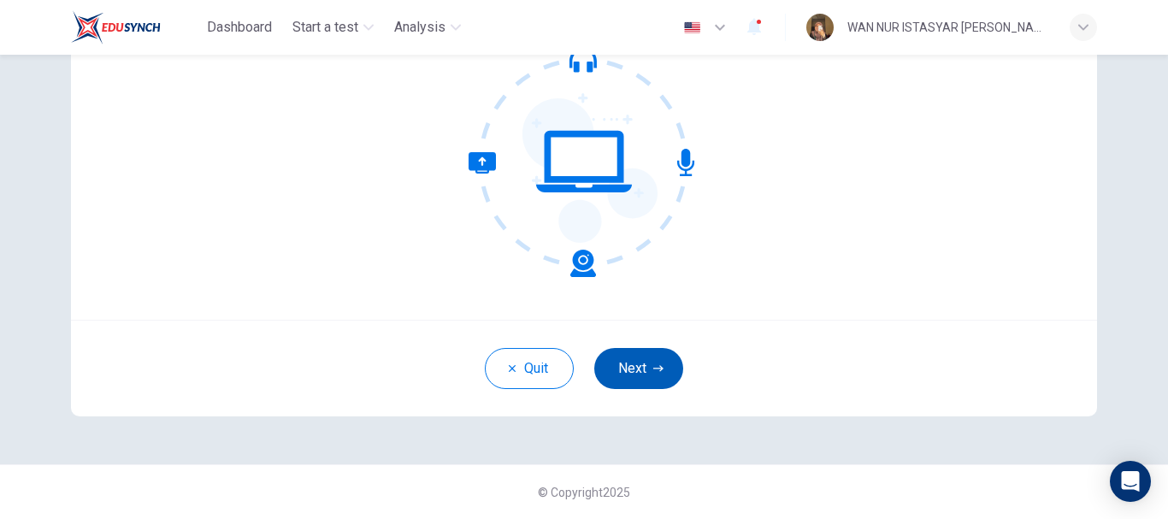
click at [635, 363] on button "Next" at bounding box center [638, 368] width 89 height 41
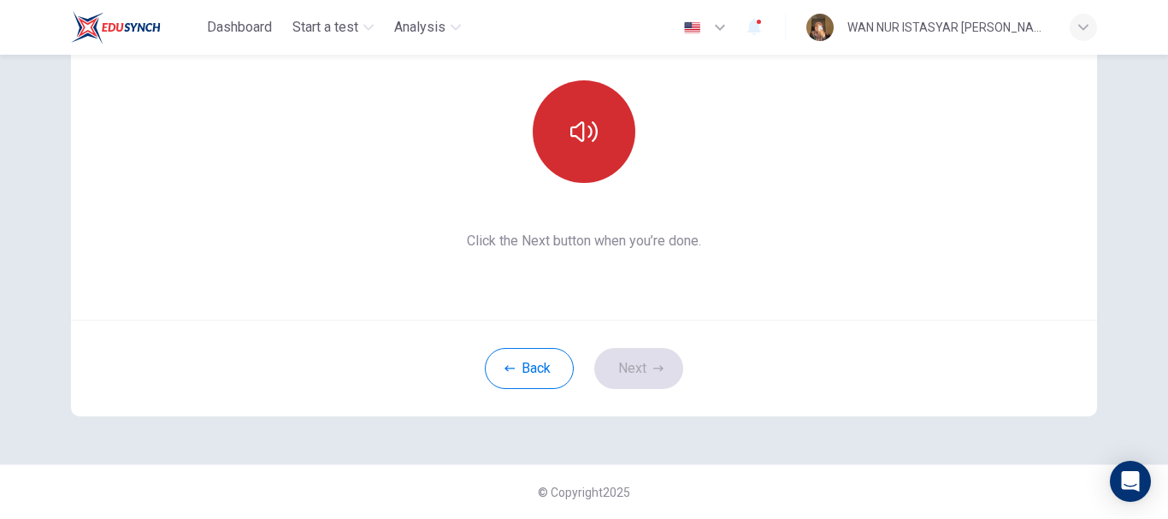
click at [594, 168] on button "button" at bounding box center [584, 131] width 103 height 103
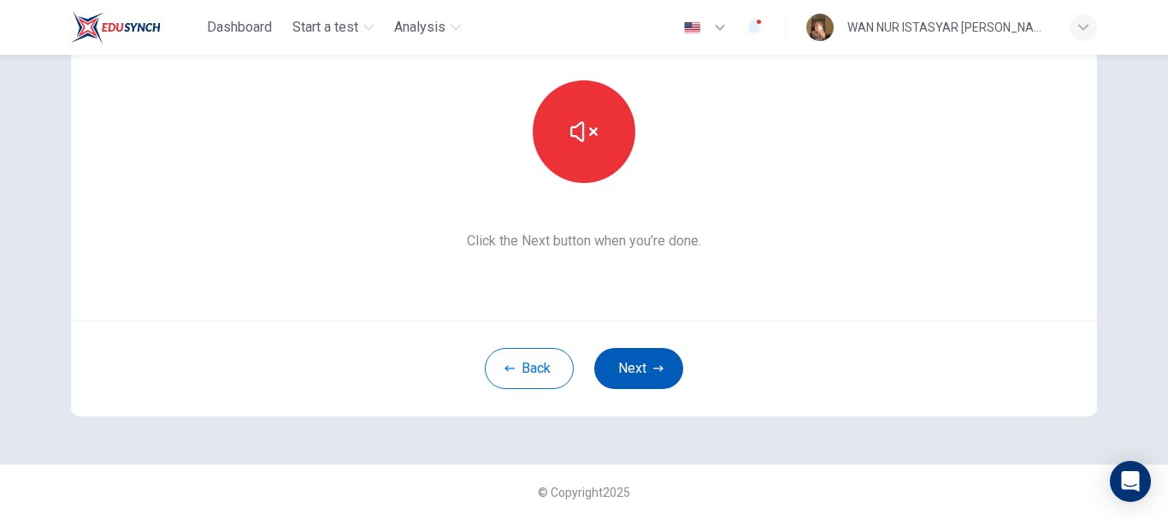
click at [659, 371] on icon "button" at bounding box center [658, 368] width 10 height 10
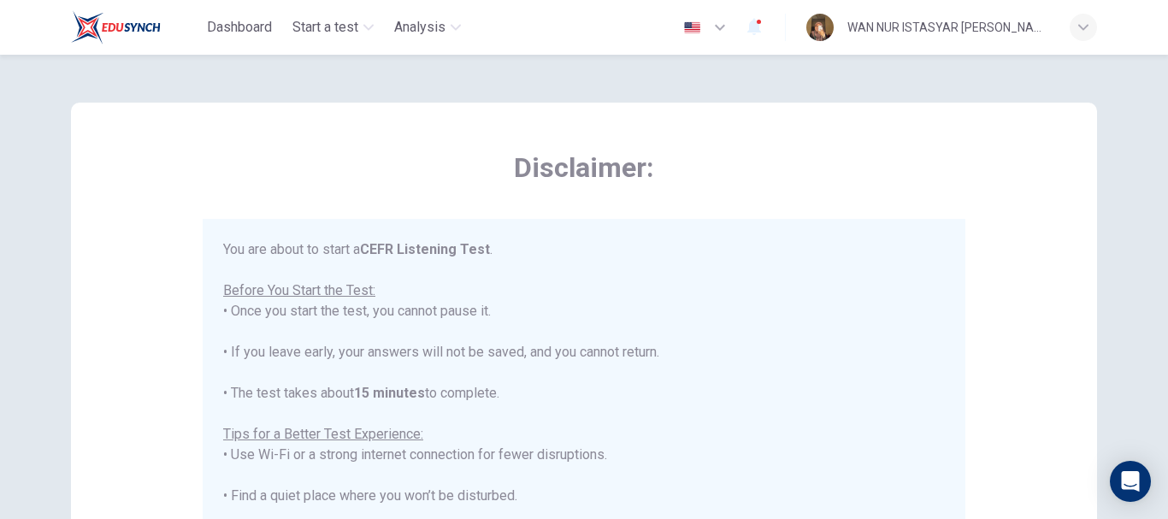
scroll to position [432, 0]
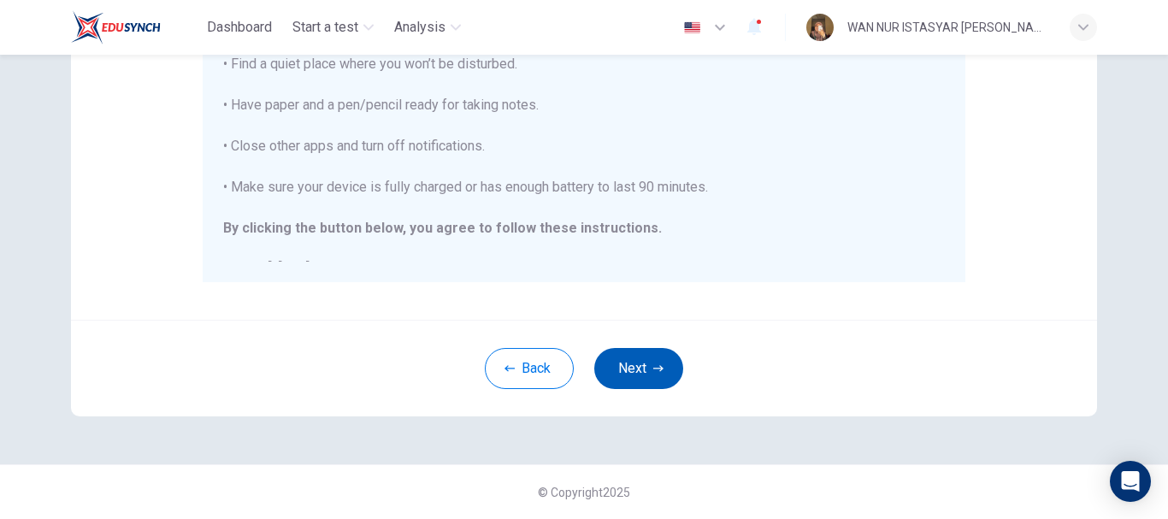
click at [653, 365] on icon "button" at bounding box center [658, 368] width 10 height 10
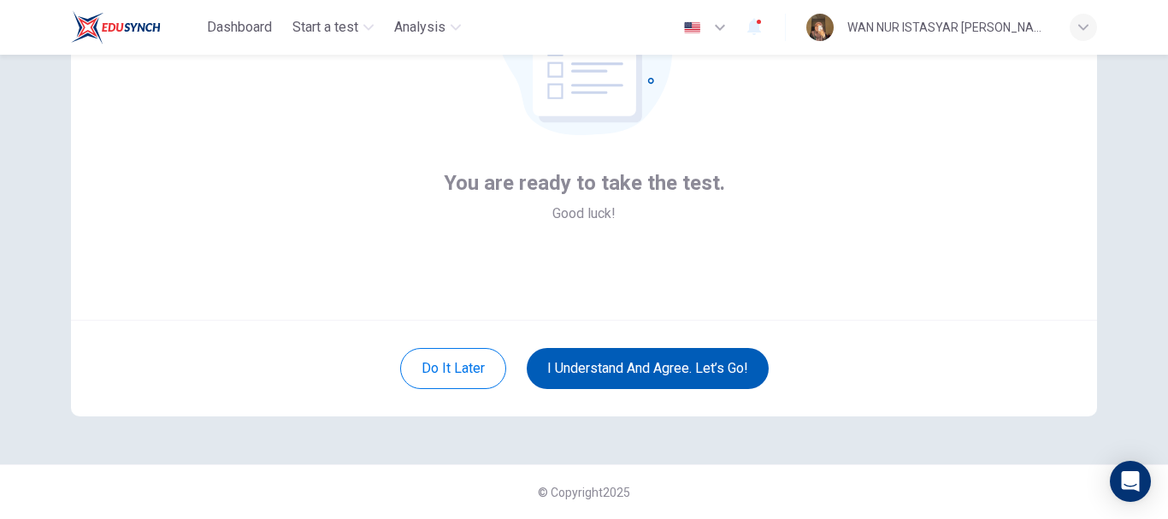
click at [648, 365] on button "I understand and agree. Let’s go!" at bounding box center [648, 368] width 242 height 41
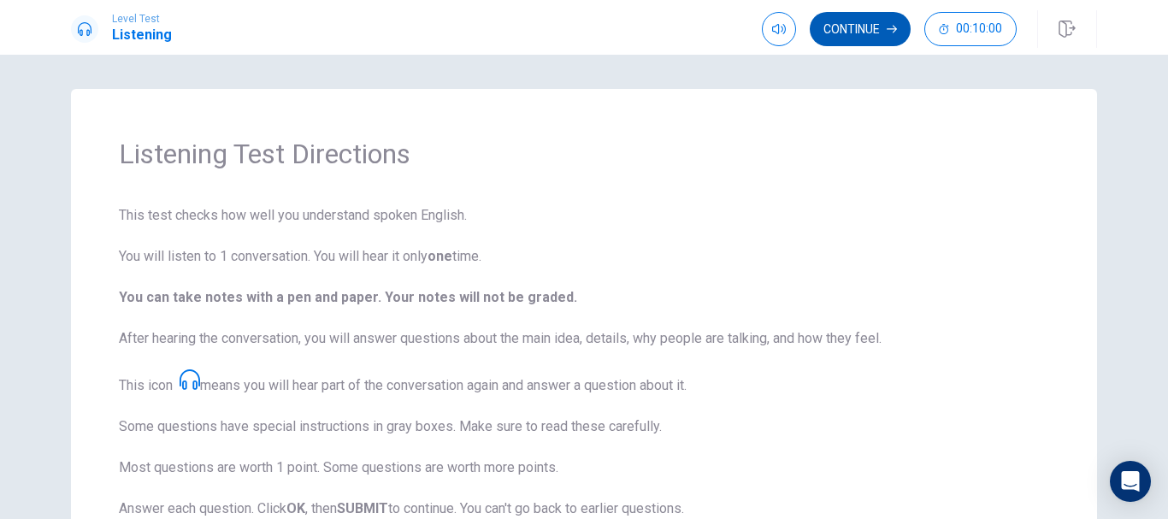
click at [864, 32] on button "Continue" at bounding box center [860, 29] width 101 height 34
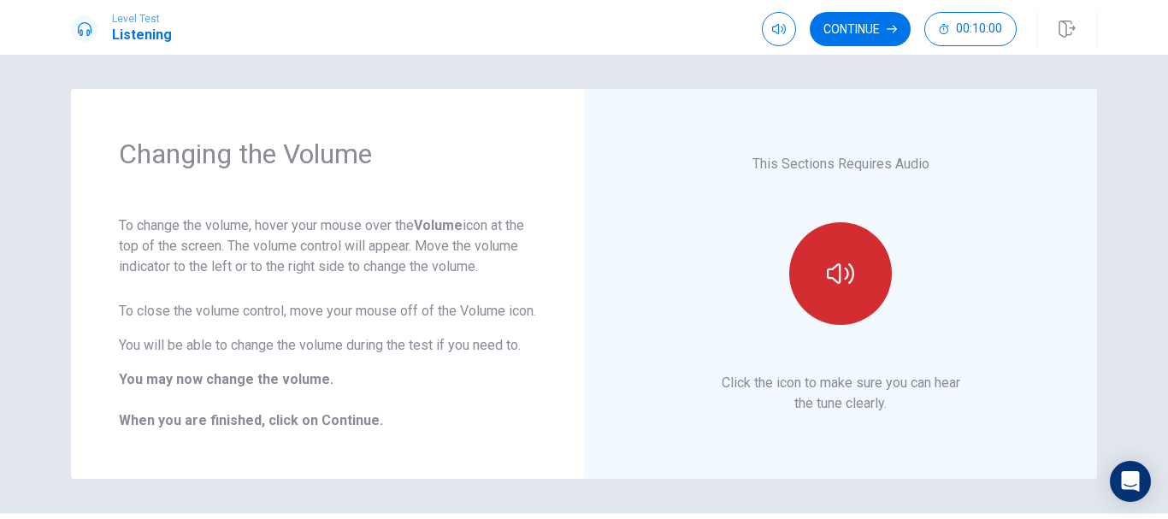
click at [850, 284] on button "button" at bounding box center [840, 273] width 103 height 103
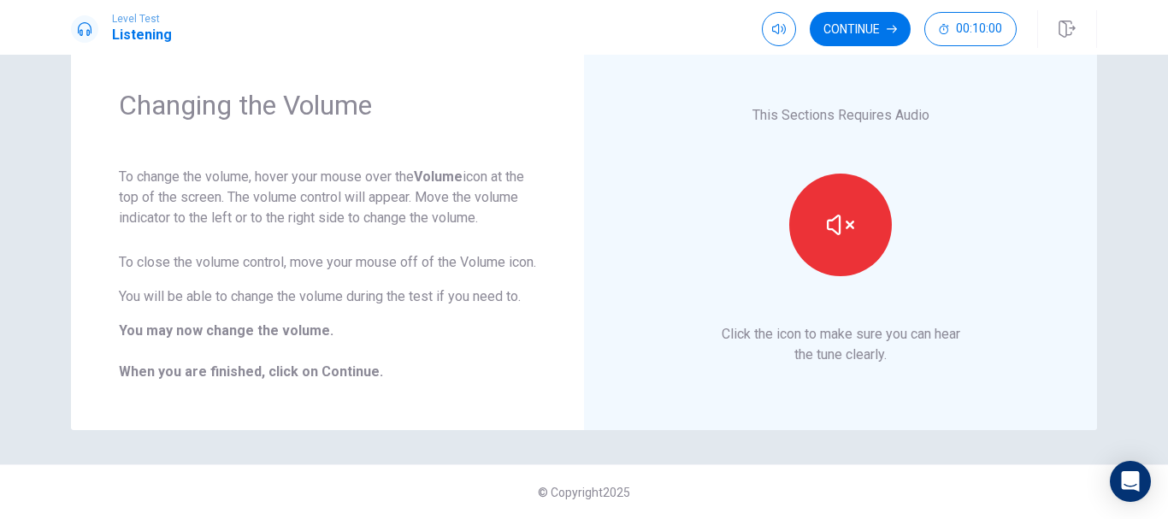
scroll to position [69, 0]
click at [872, 21] on button "Continue" at bounding box center [860, 29] width 101 height 34
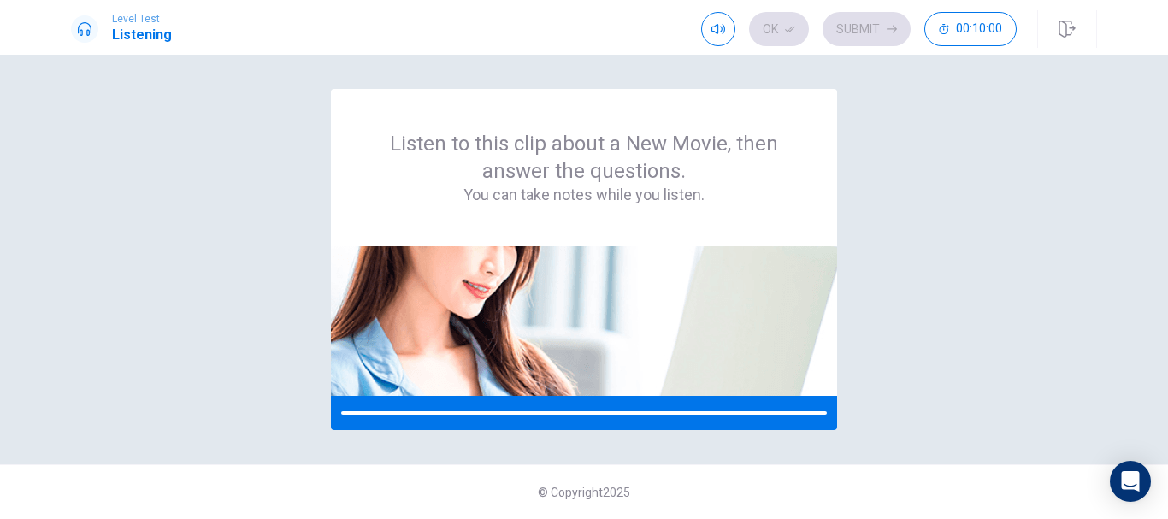
scroll to position [0, 0]
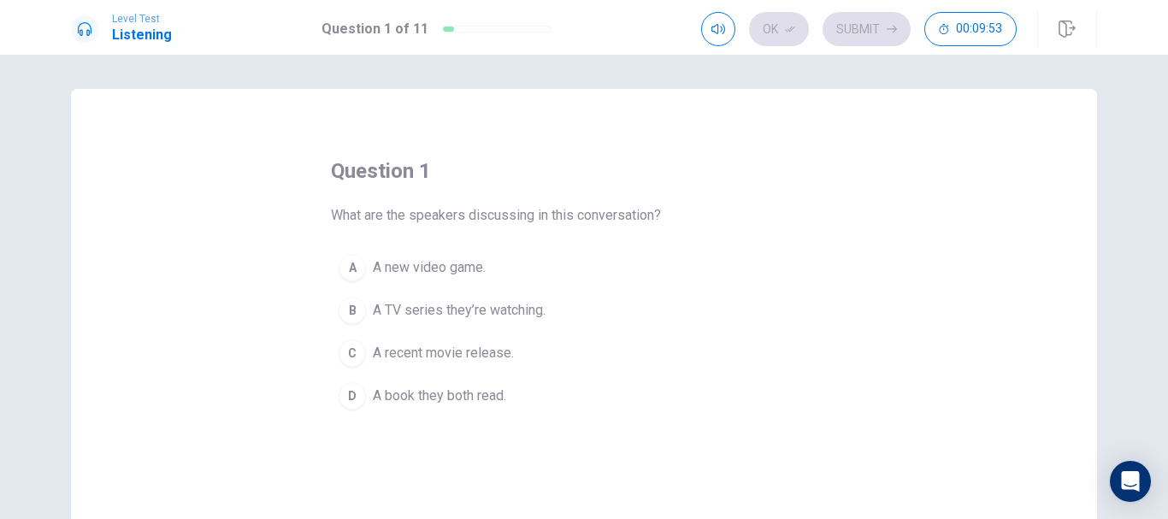
click at [495, 352] on span "A recent movie release." at bounding box center [443, 353] width 141 height 21
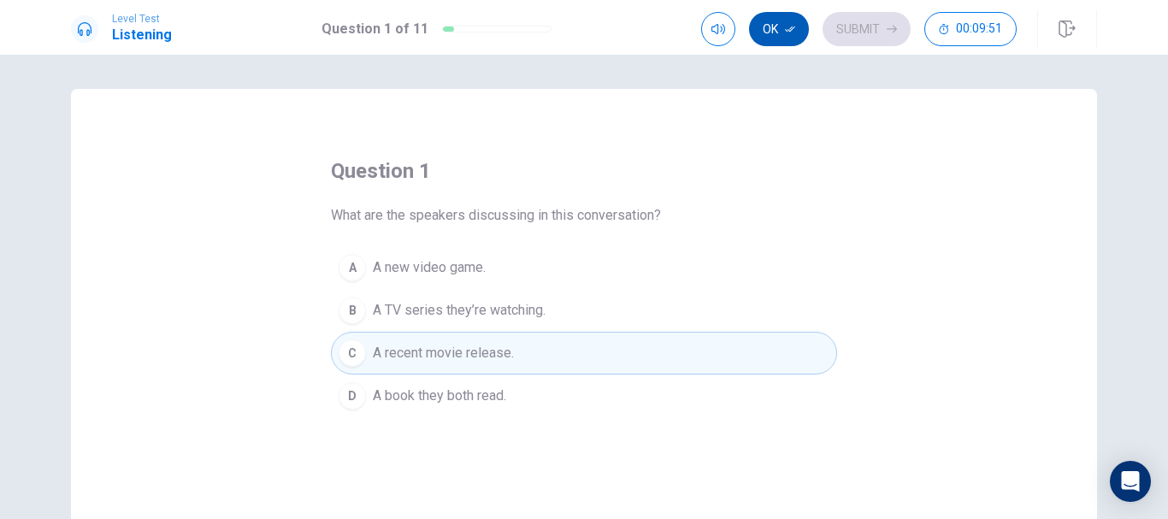
click at [793, 43] on button "Ok" at bounding box center [779, 29] width 60 height 34
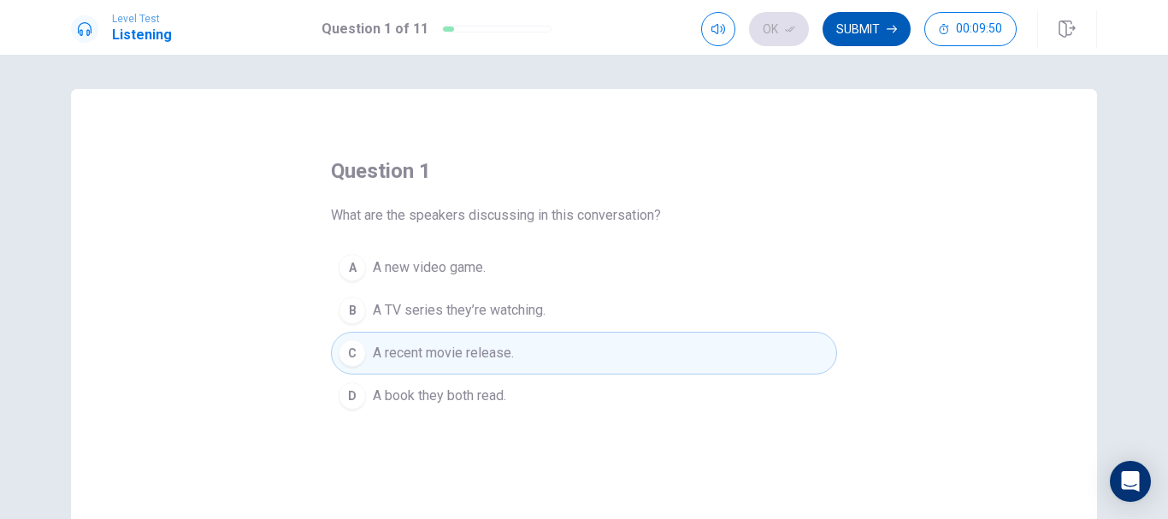
click at [859, 38] on button "Submit" at bounding box center [867, 29] width 88 height 34
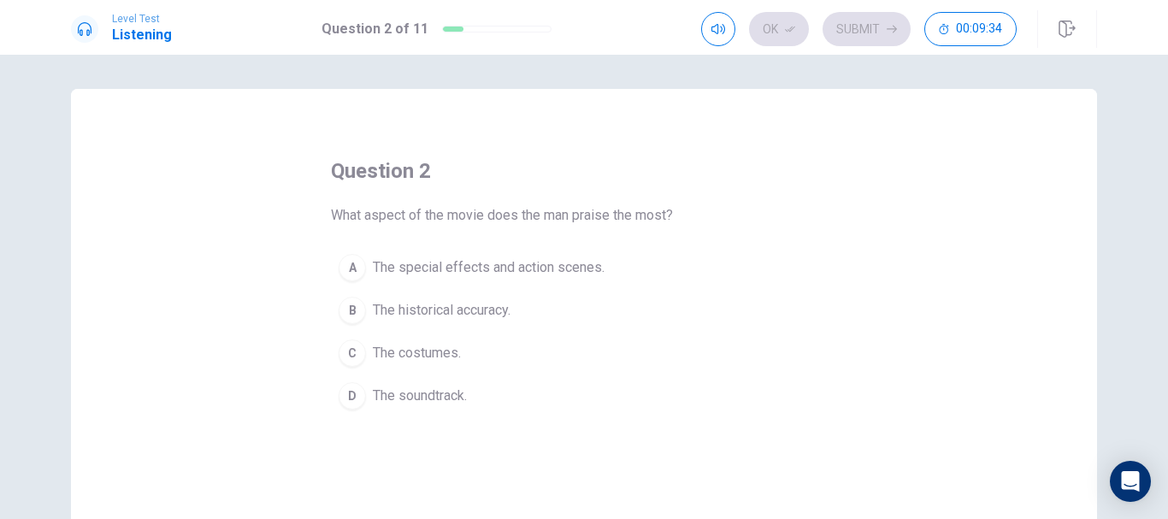
click at [586, 264] on span "The special effects and action scenes." at bounding box center [489, 267] width 232 height 21
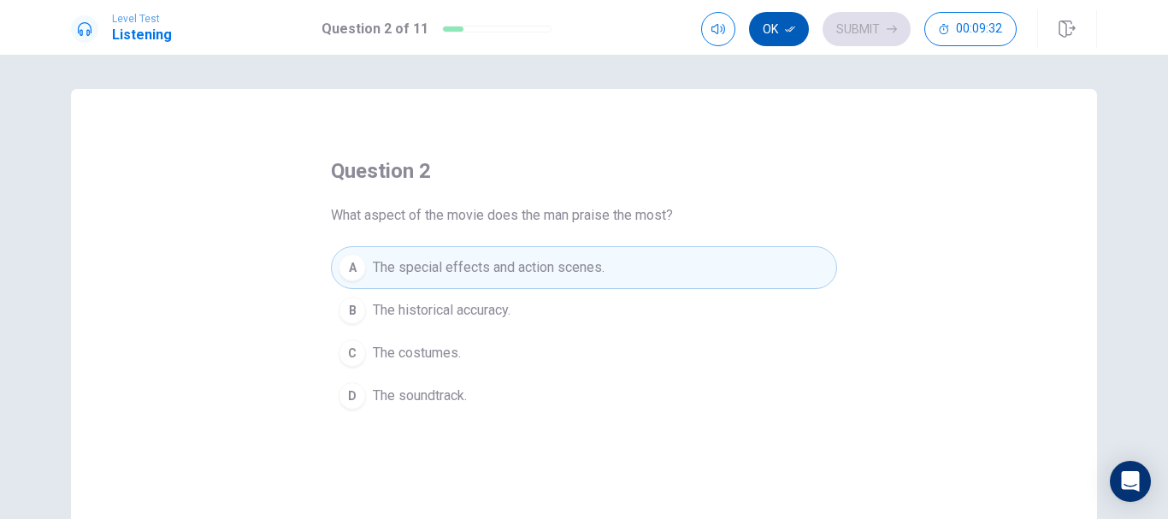
click at [768, 38] on button "Ok" at bounding box center [779, 29] width 60 height 34
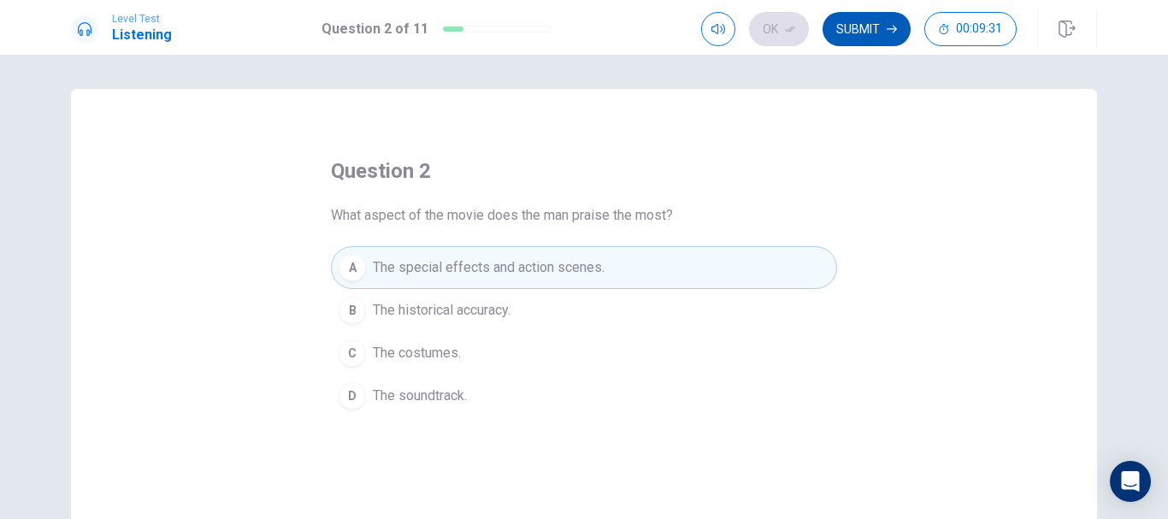
click at [869, 32] on button "Submit" at bounding box center [867, 29] width 88 height 34
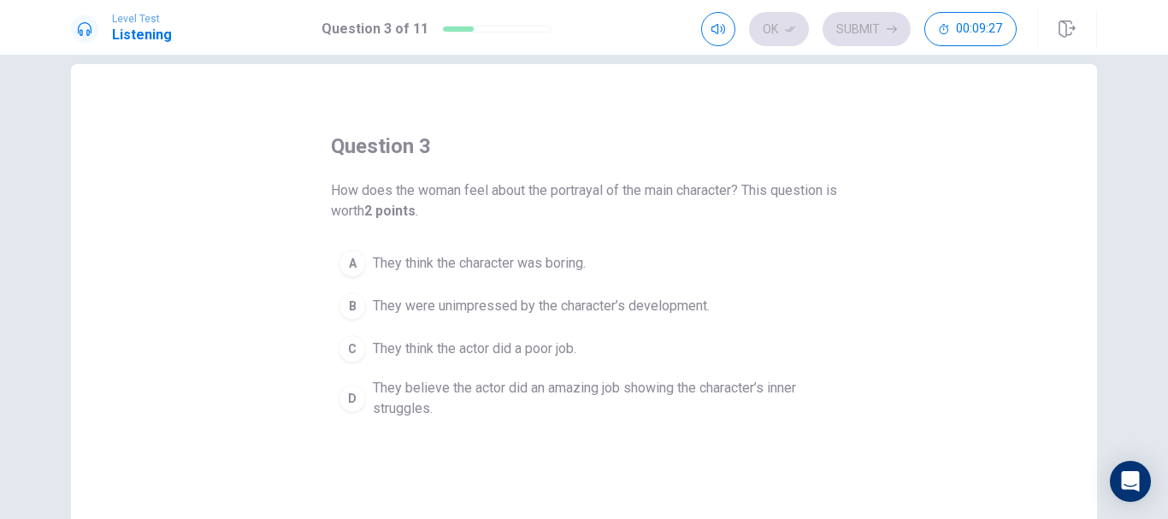
scroll to position [28, 0]
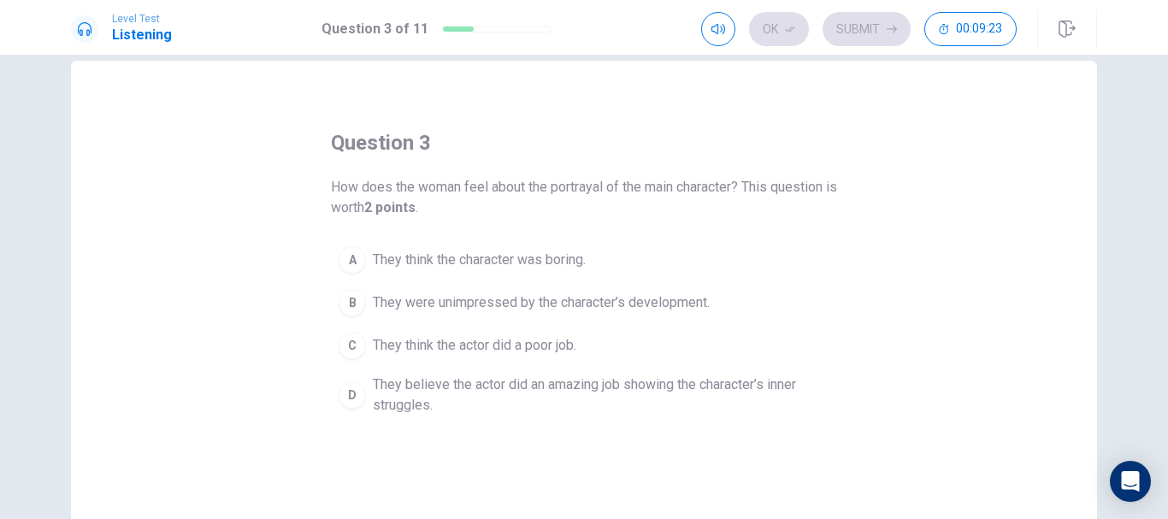
click at [693, 392] on span "They believe the actor did an amazing job showing the character’s inner struggl…" at bounding box center [601, 395] width 457 height 41
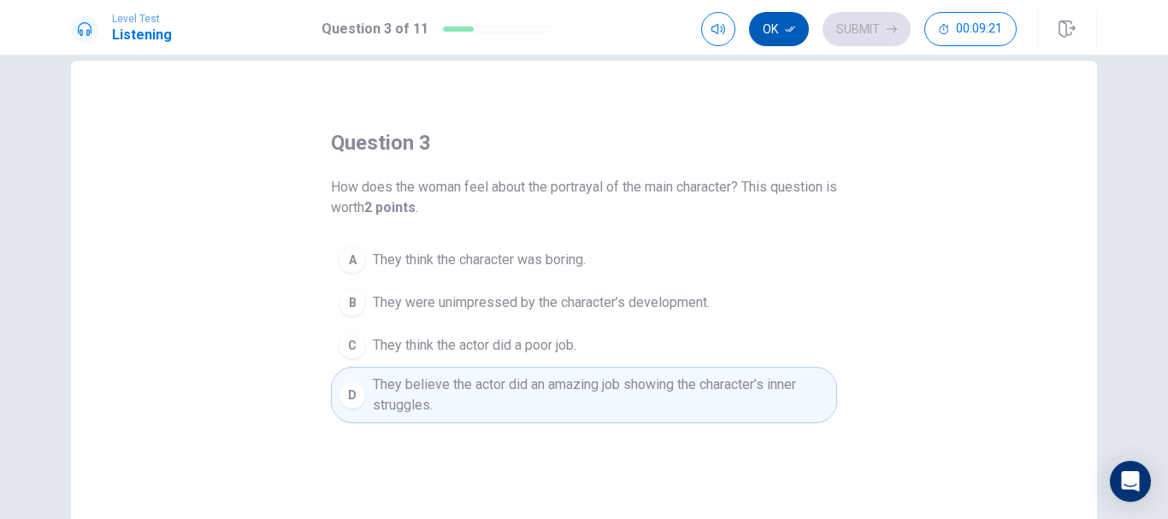
click at [785, 38] on button "Ok" at bounding box center [779, 29] width 60 height 34
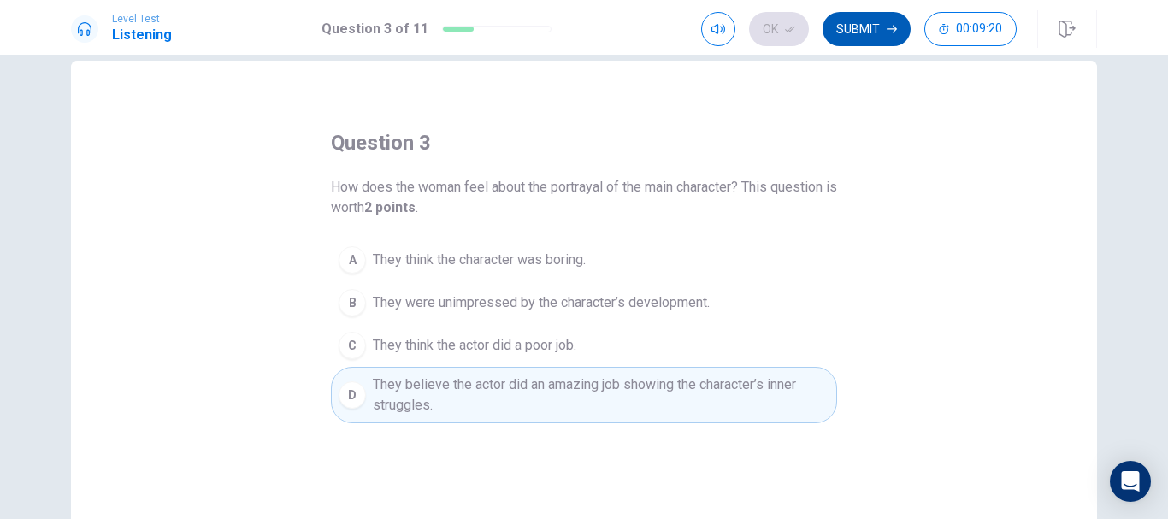
click at [864, 28] on button "Submit" at bounding box center [867, 29] width 88 height 34
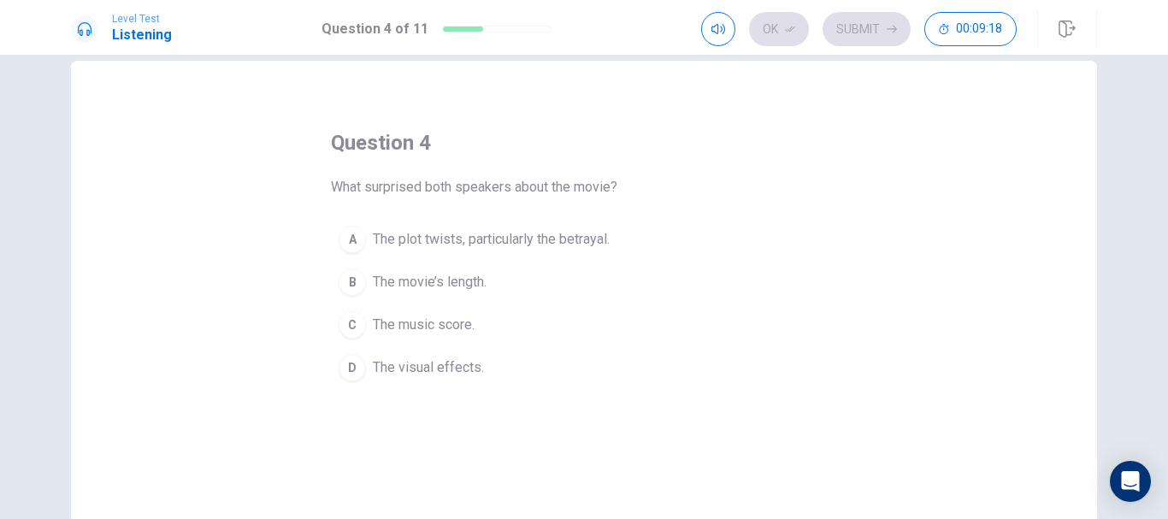
scroll to position [43, 0]
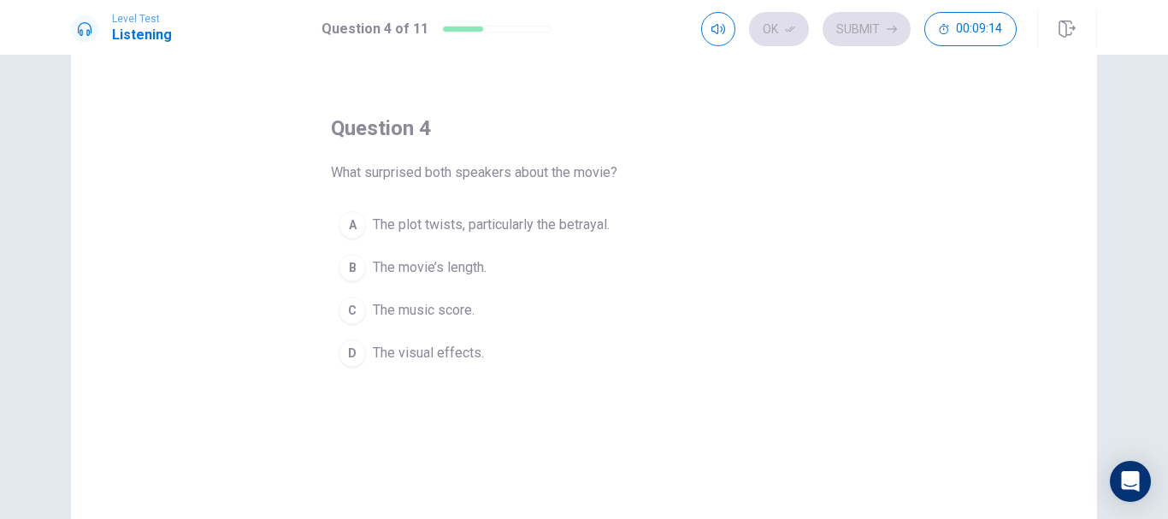
click at [581, 224] on span "The plot twists, particularly the betrayal." at bounding box center [491, 225] width 237 height 21
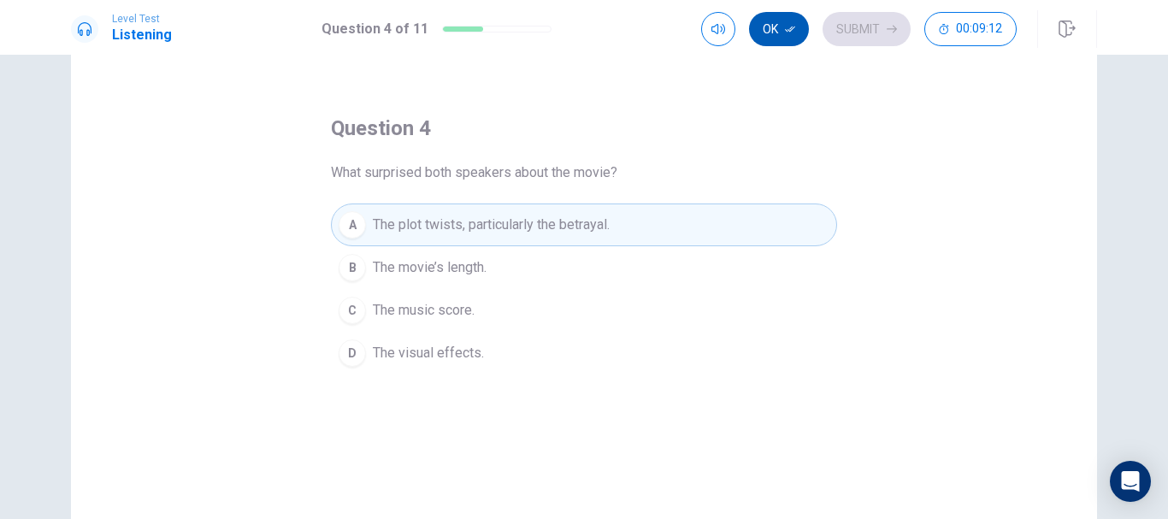
click at [783, 32] on button "Ok" at bounding box center [779, 29] width 60 height 34
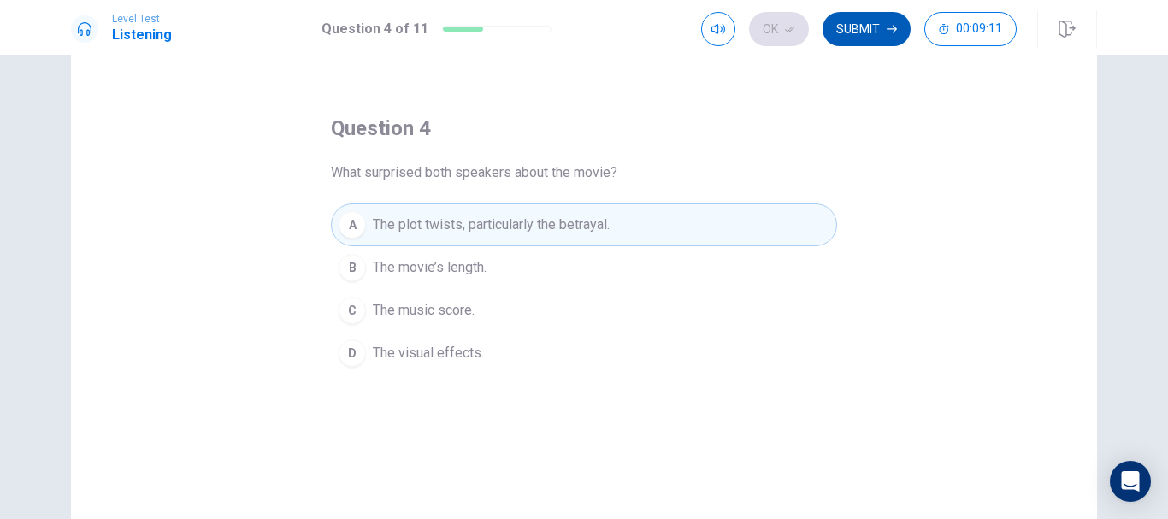
click at [861, 30] on button "Submit" at bounding box center [867, 29] width 88 height 34
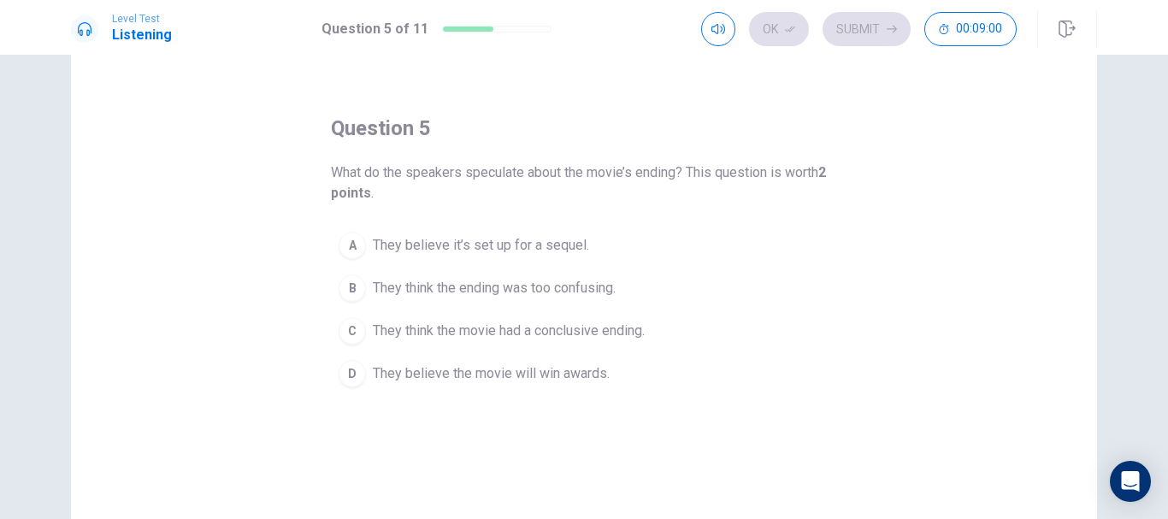
click at [558, 235] on span "They believe it’s set up for a sequel." at bounding box center [481, 245] width 216 height 21
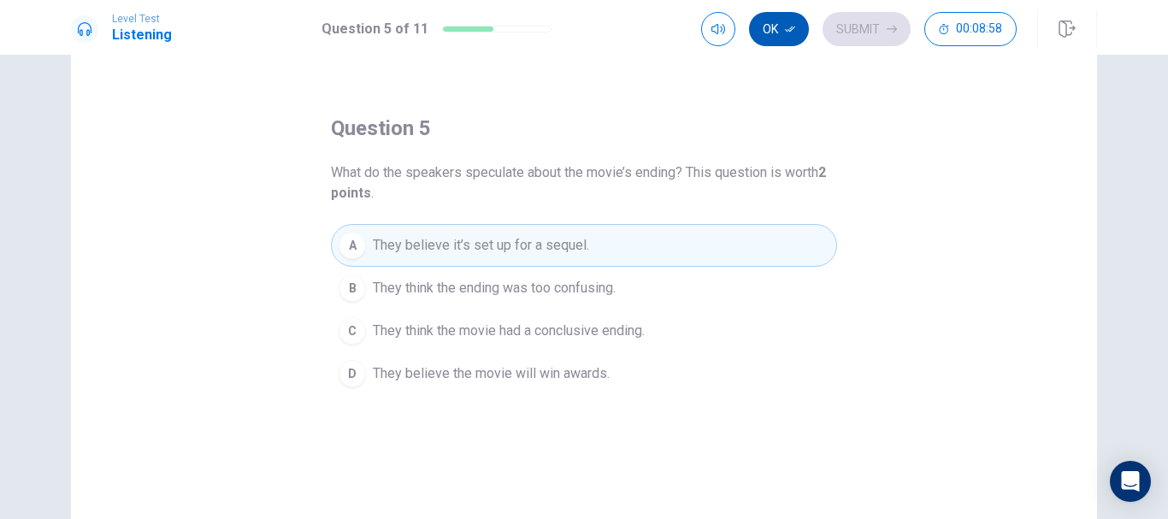
click at [777, 38] on button "Ok" at bounding box center [779, 29] width 60 height 34
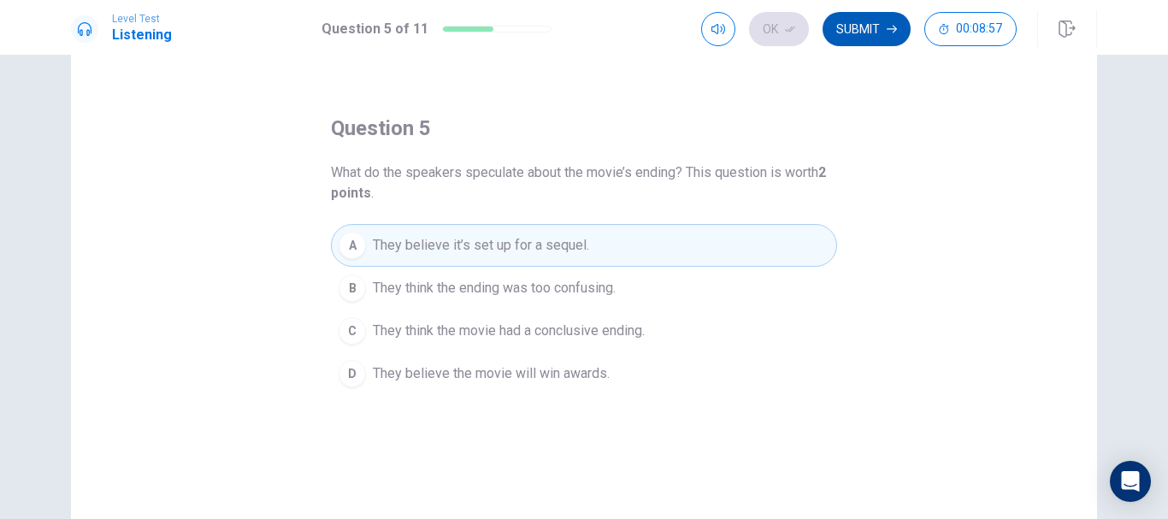
click at [869, 27] on button "Submit" at bounding box center [867, 29] width 88 height 34
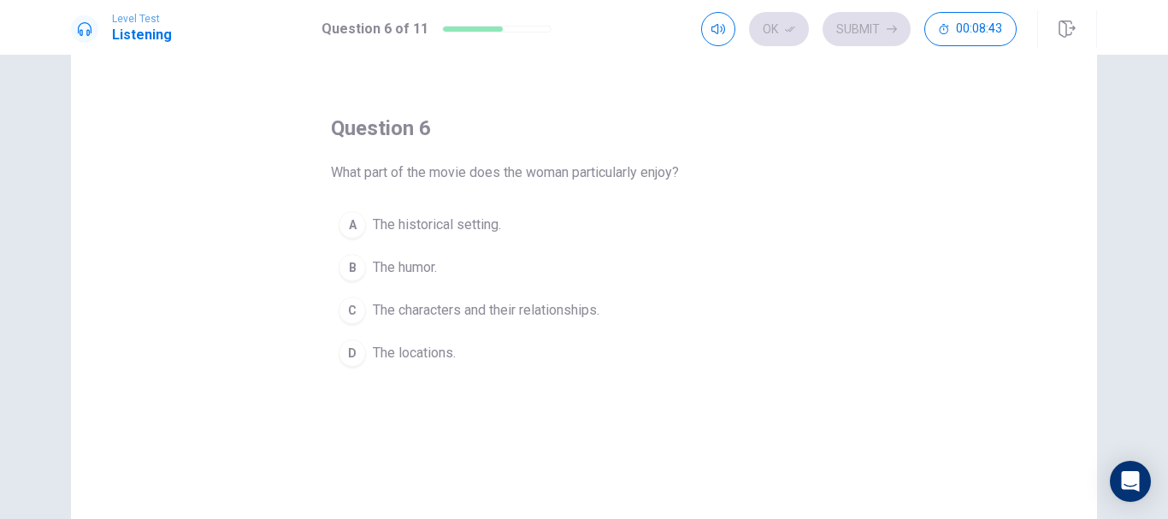
click at [579, 310] on span "The characters and their relationships." at bounding box center [486, 310] width 227 height 21
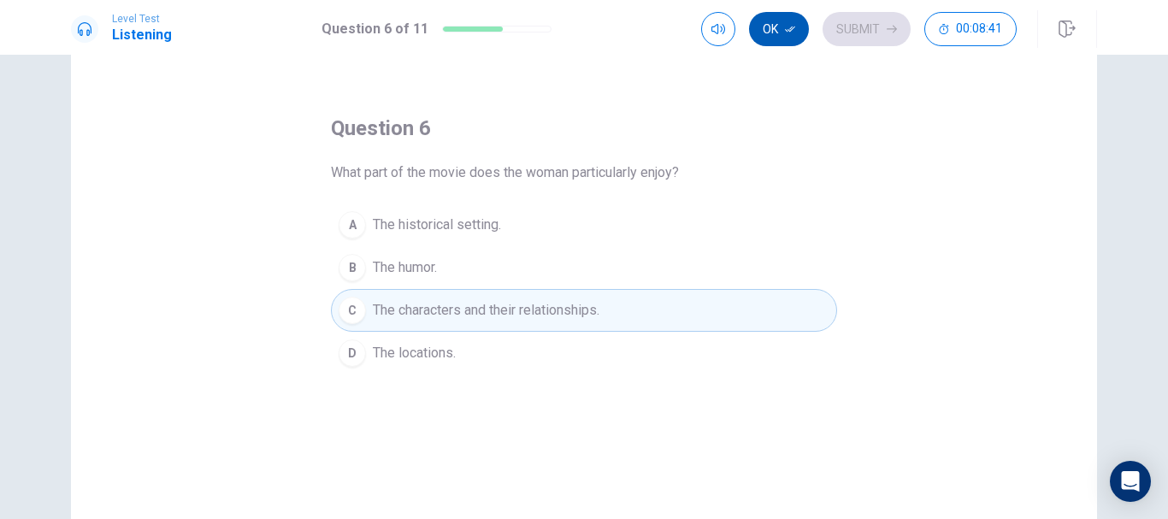
click at [779, 40] on button "Ok" at bounding box center [779, 29] width 60 height 34
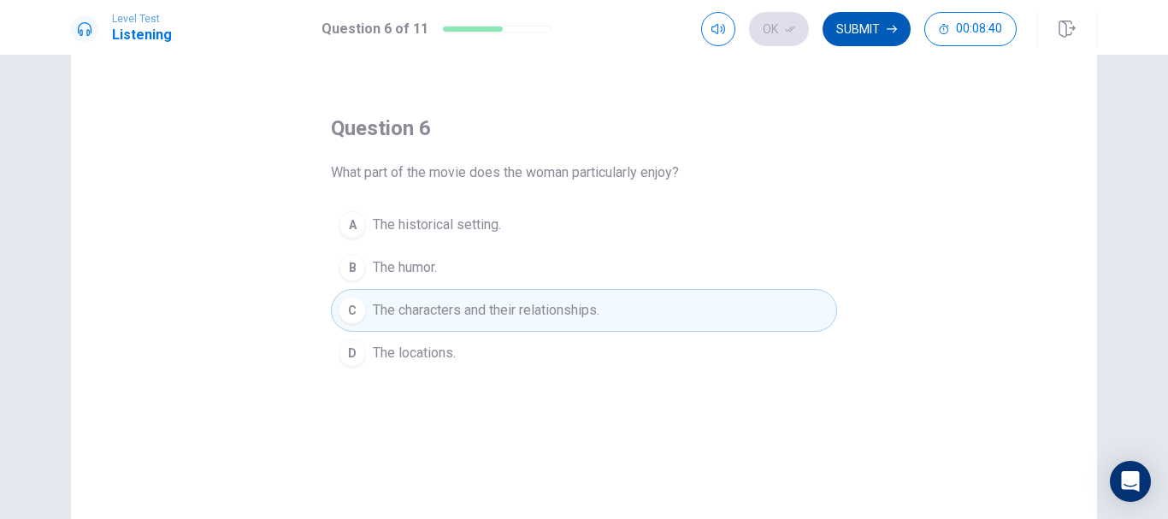
click at [862, 28] on button "Submit" at bounding box center [867, 29] width 88 height 34
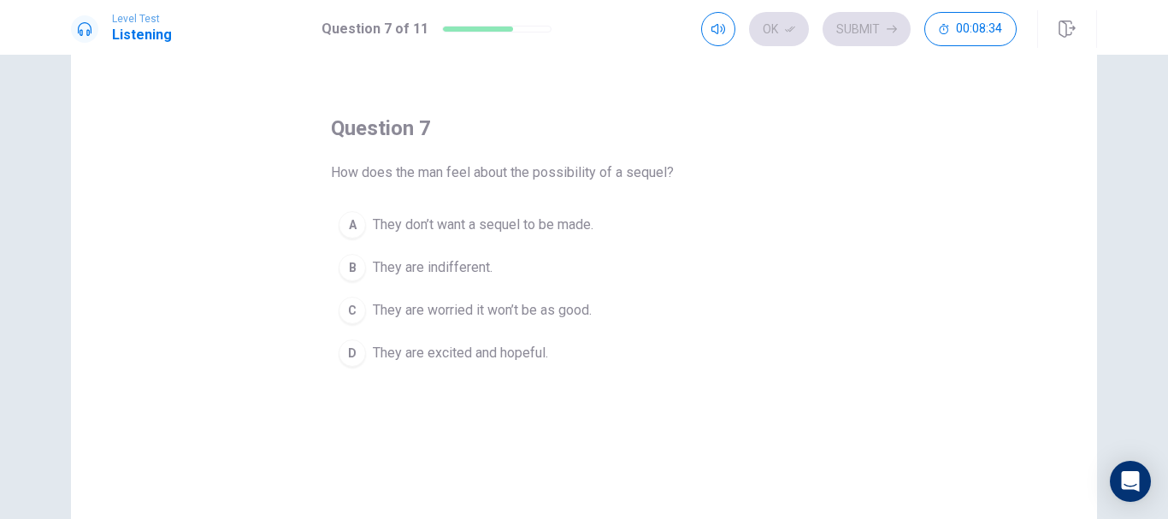
click at [498, 358] on span "They are excited and hopeful." at bounding box center [460, 353] width 175 height 21
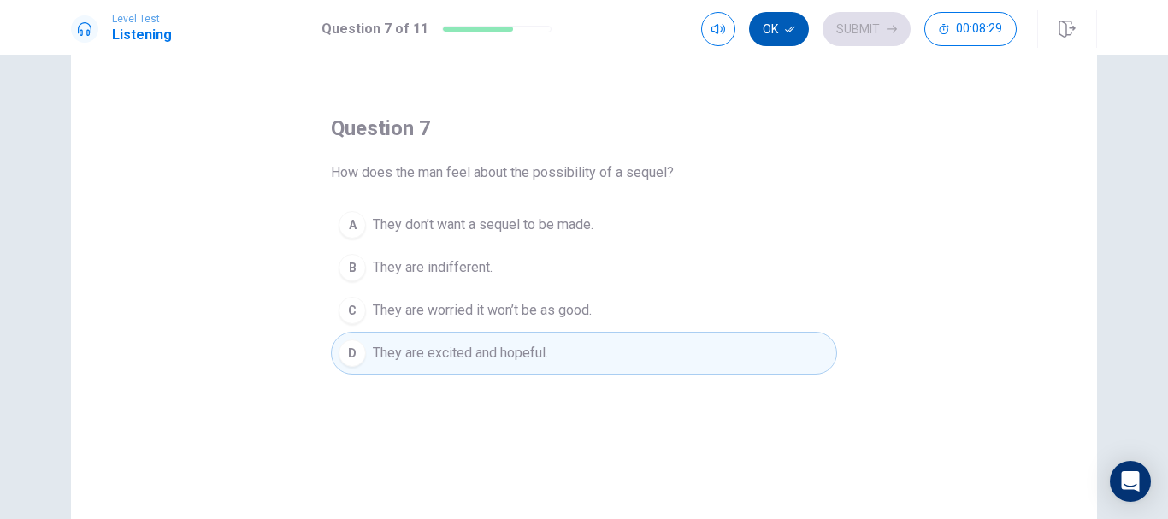
click at [774, 38] on button "Ok" at bounding box center [779, 29] width 60 height 34
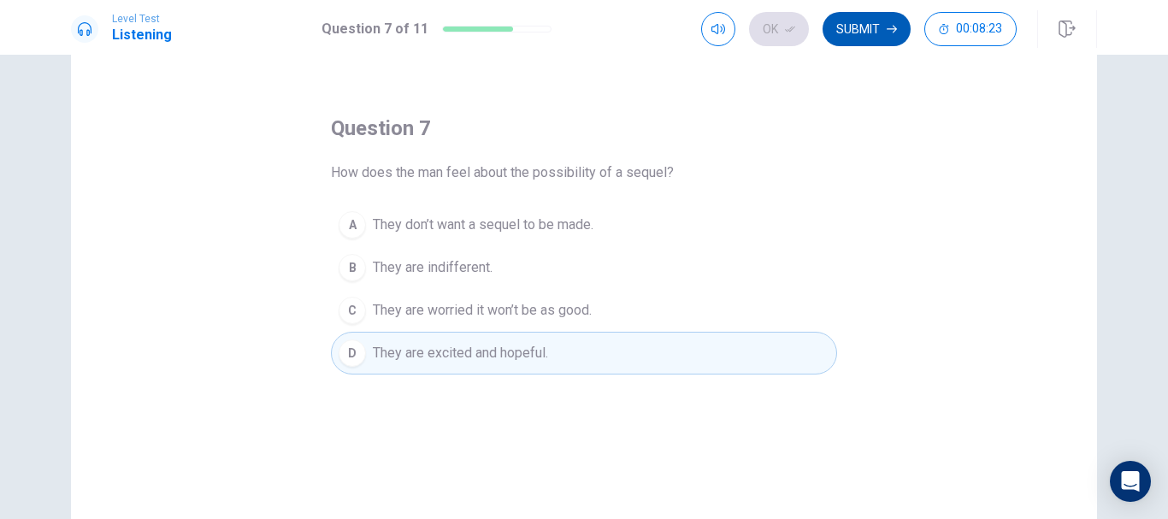
click at [868, 32] on button "Submit" at bounding box center [867, 29] width 88 height 34
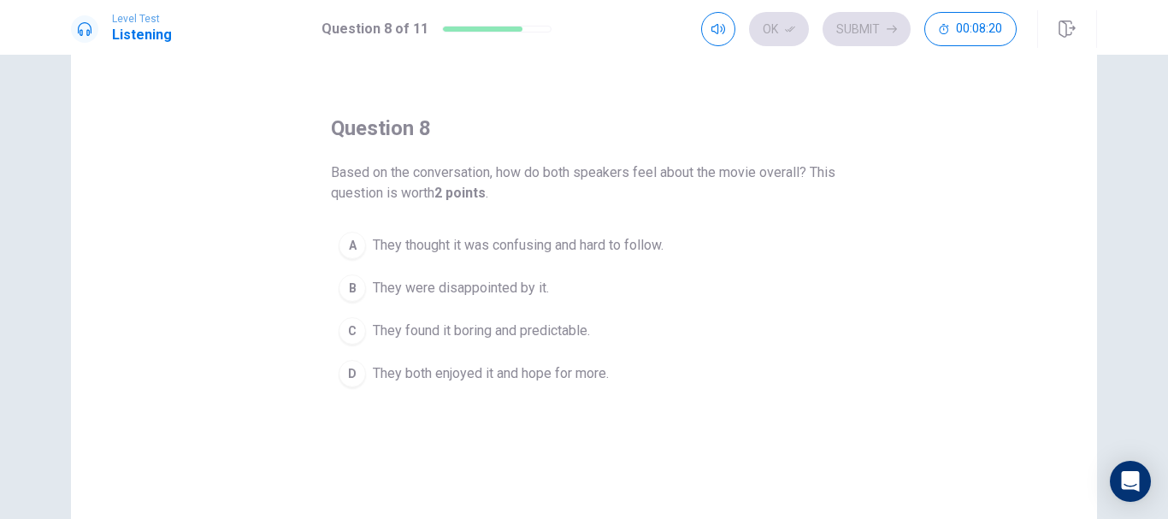
scroll to position [57, 0]
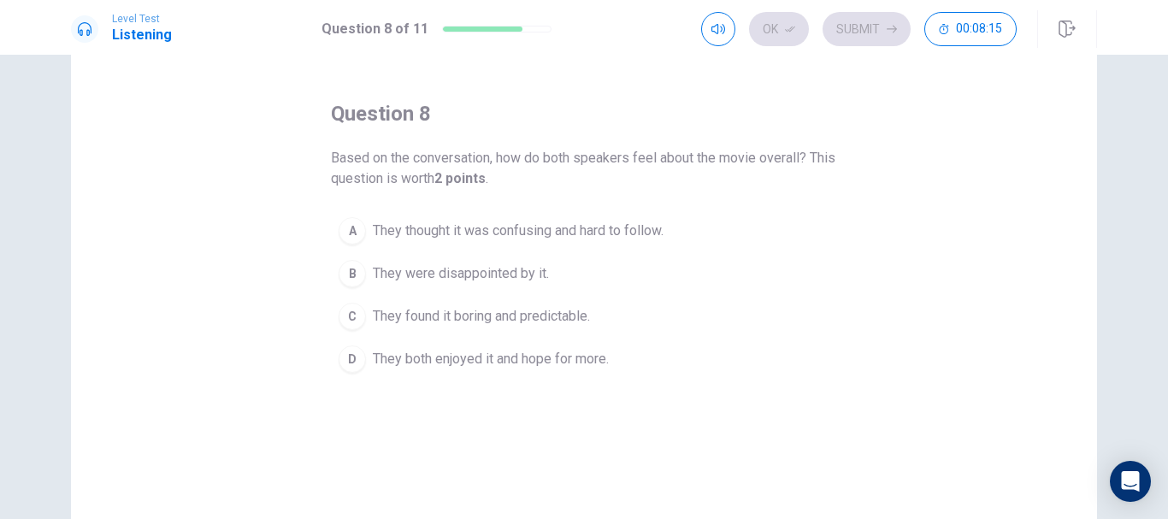
click at [588, 359] on span "They both enjoyed it and hope for more." at bounding box center [491, 359] width 236 height 21
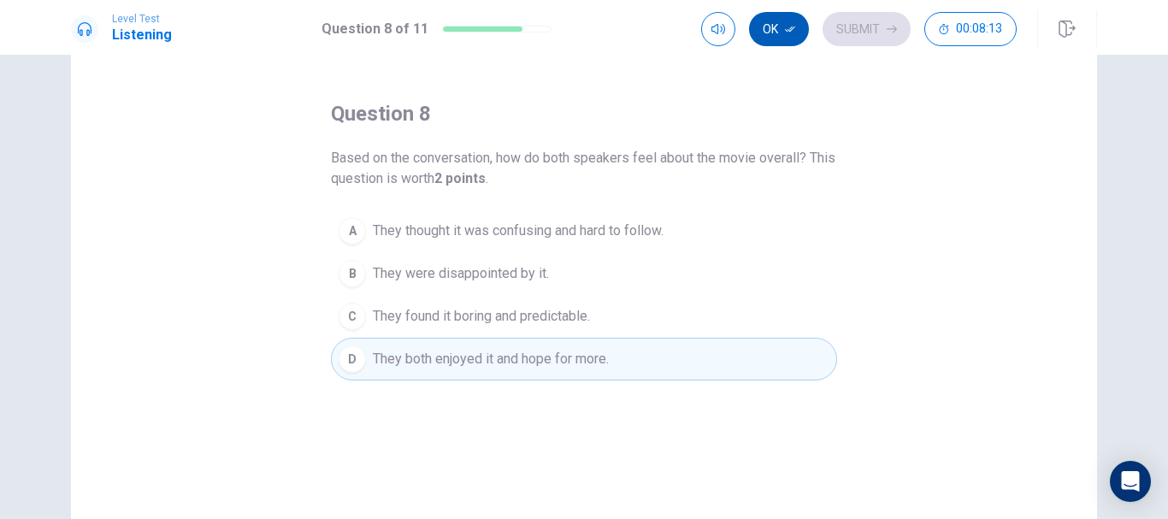
click at [783, 26] on button "Ok" at bounding box center [779, 29] width 60 height 34
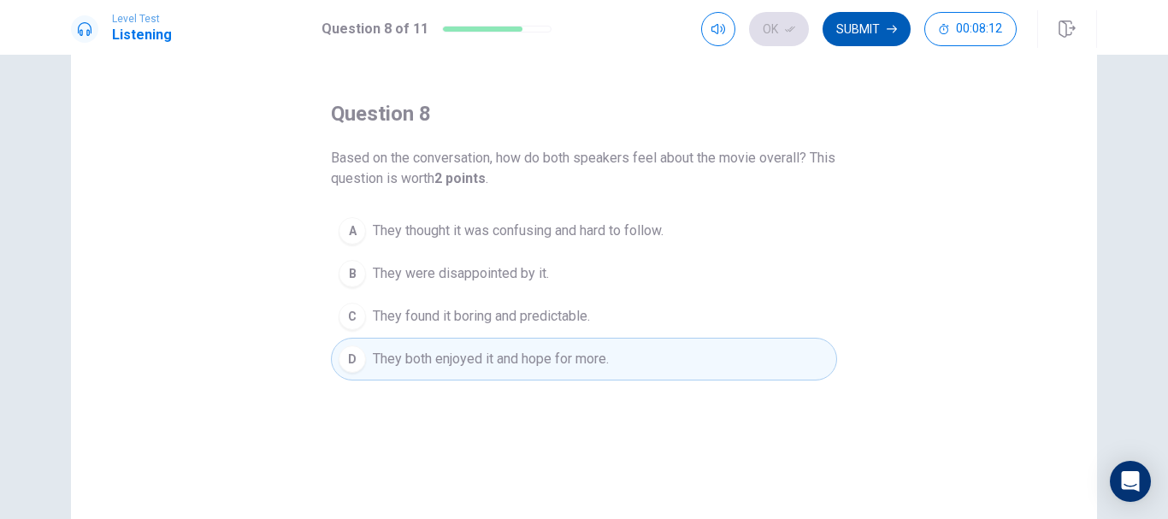
click at [860, 40] on button "Submit" at bounding box center [867, 29] width 88 height 34
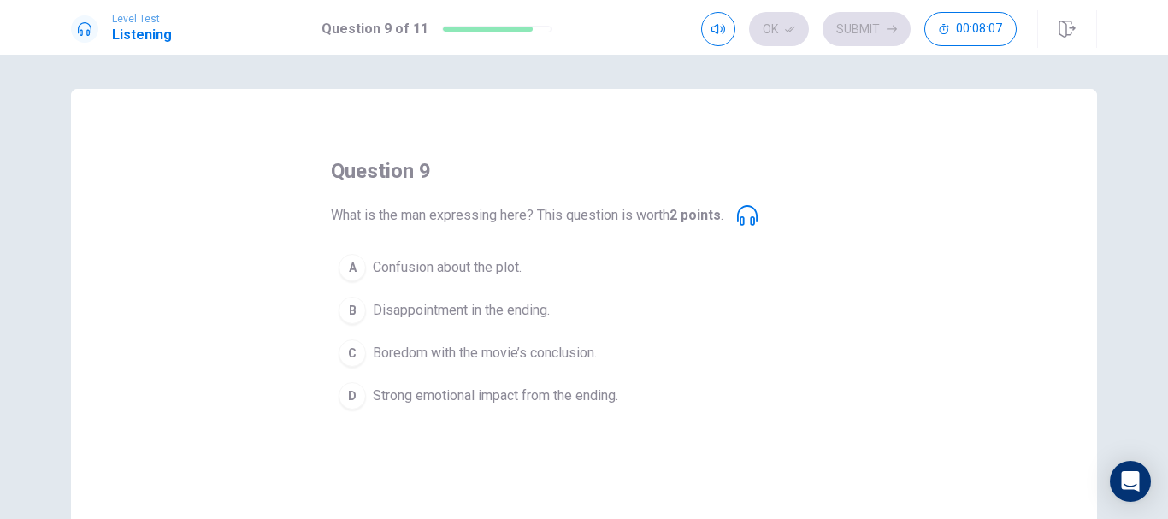
click at [588, 395] on span "Strong emotional impact from the ending." at bounding box center [495, 396] width 245 height 21
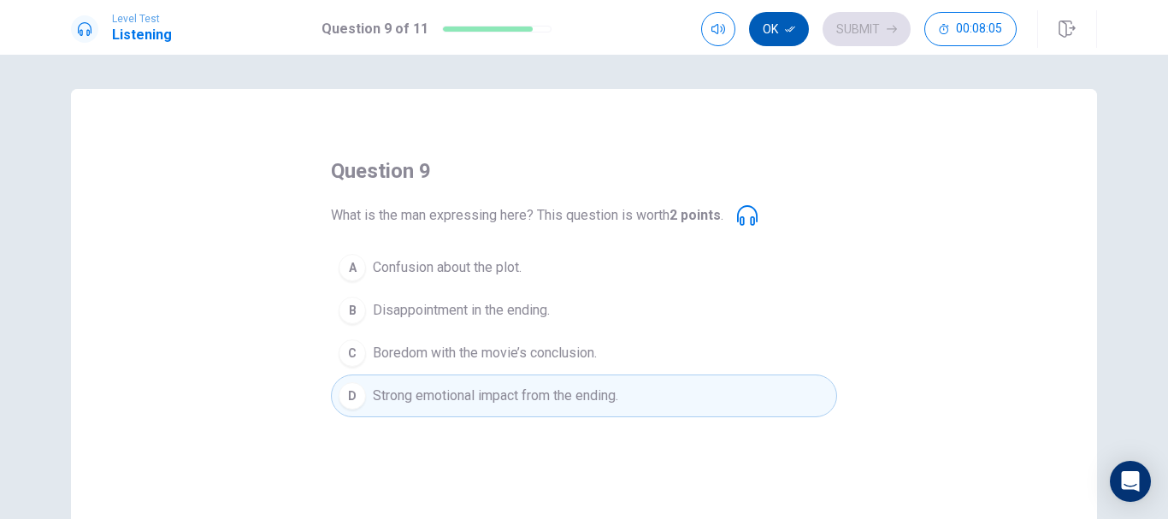
click at [786, 36] on button "Ok" at bounding box center [779, 29] width 60 height 34
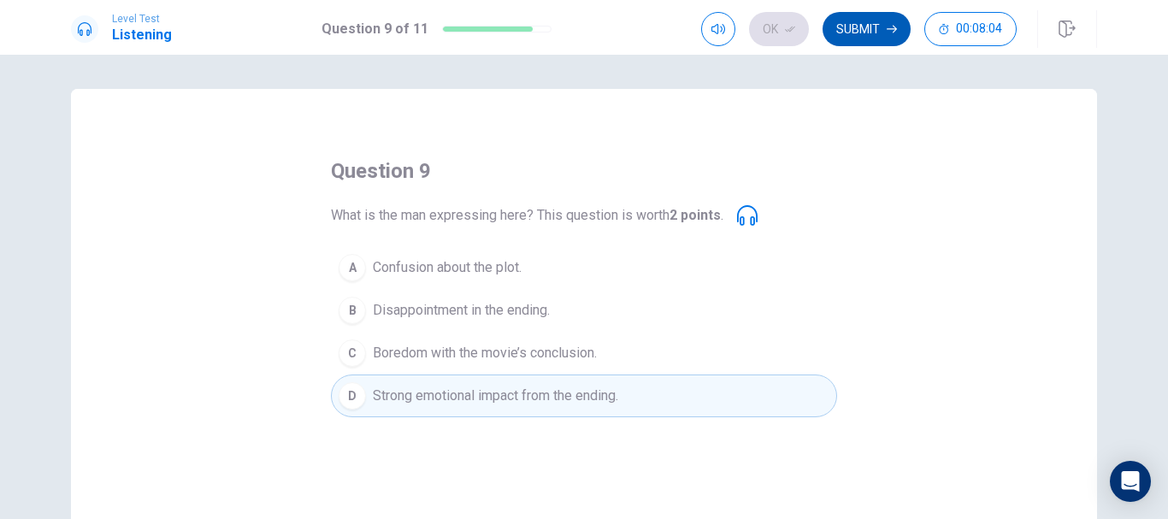
click at [866, 42] on button "Submit" at bounding box center [867, 29] width 88 height 34
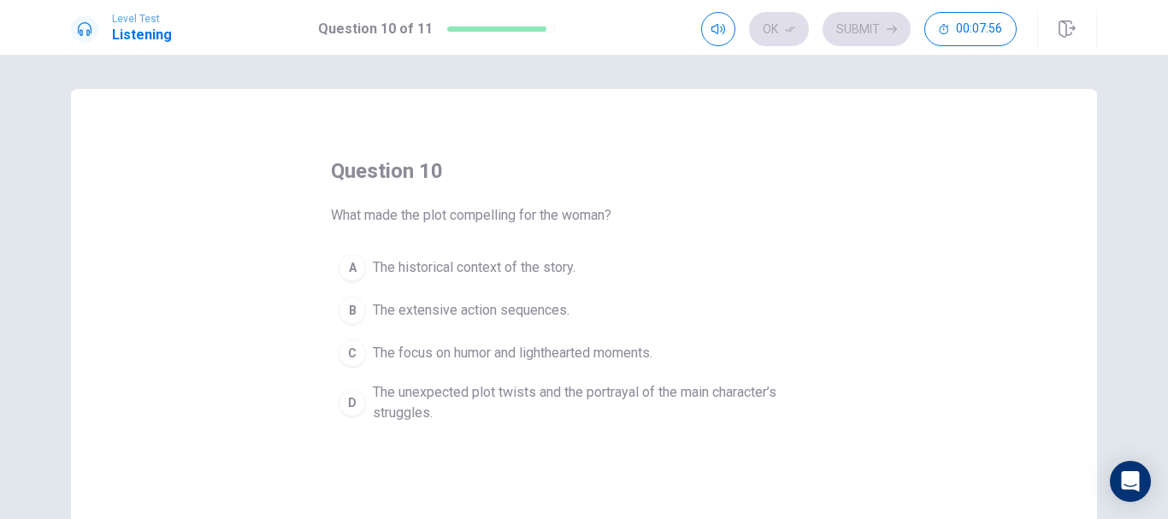
click at [645, 408] on span "The unexpected plot twists and the portrayal of the main character’s struggles." at bounding box center [601, 402] width 457 height 41
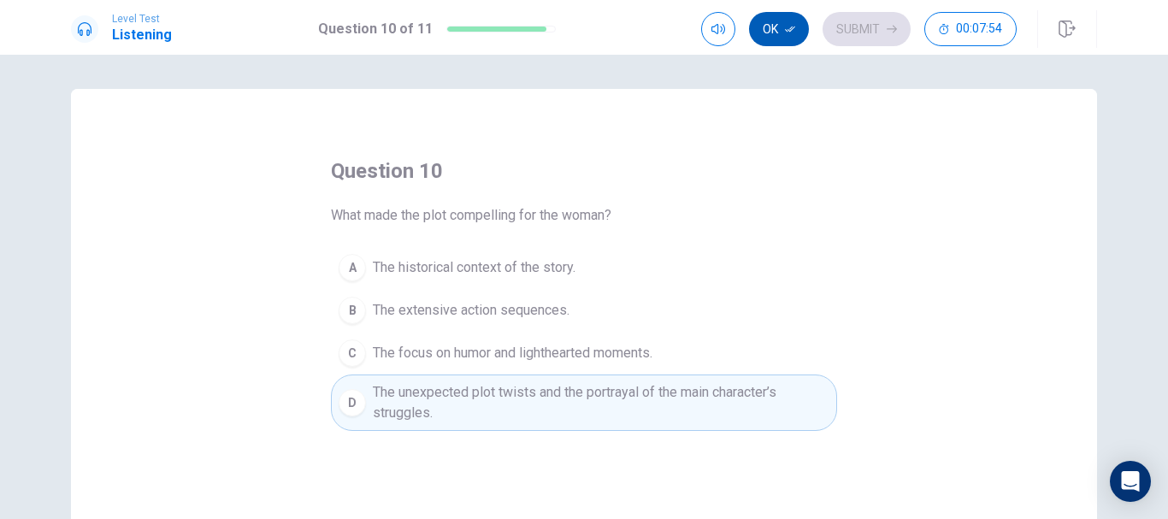
click at [787, 30] on icon "button" at bounding box center [790, 30] width 10 height 6
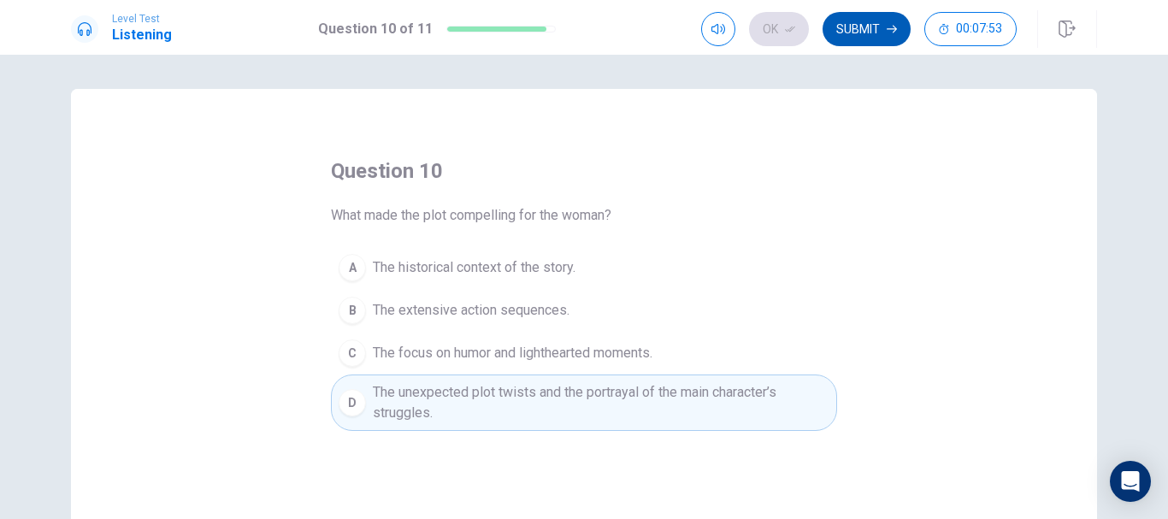
click at [856, 44] on button "Submit" at bounding box center [867, 29] width 88 height 34
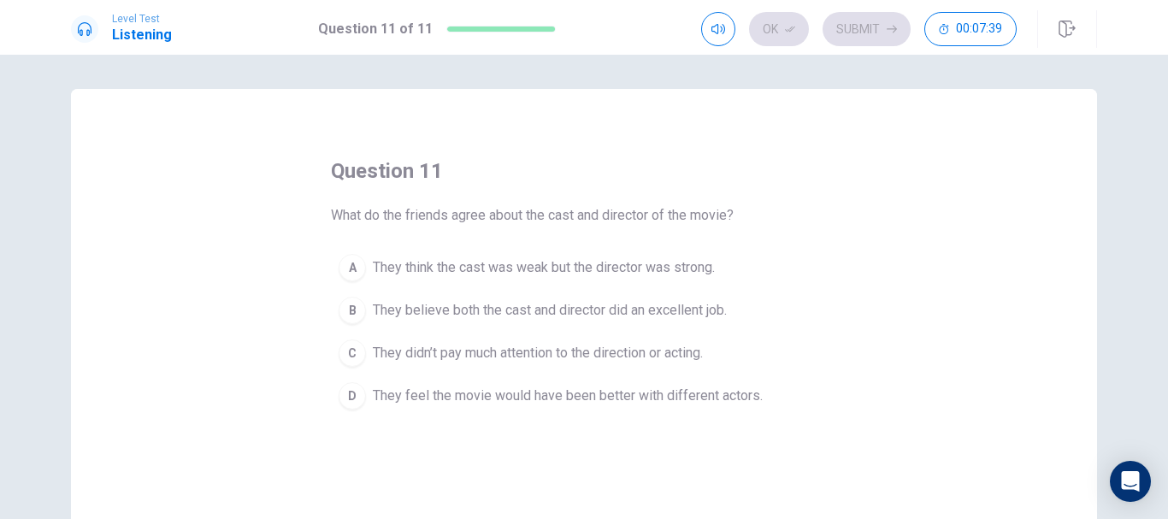
click at [685, 308] on span "They believe both the cast and director did an excellent job." at bounding box center [550, 310] width 354 height 21
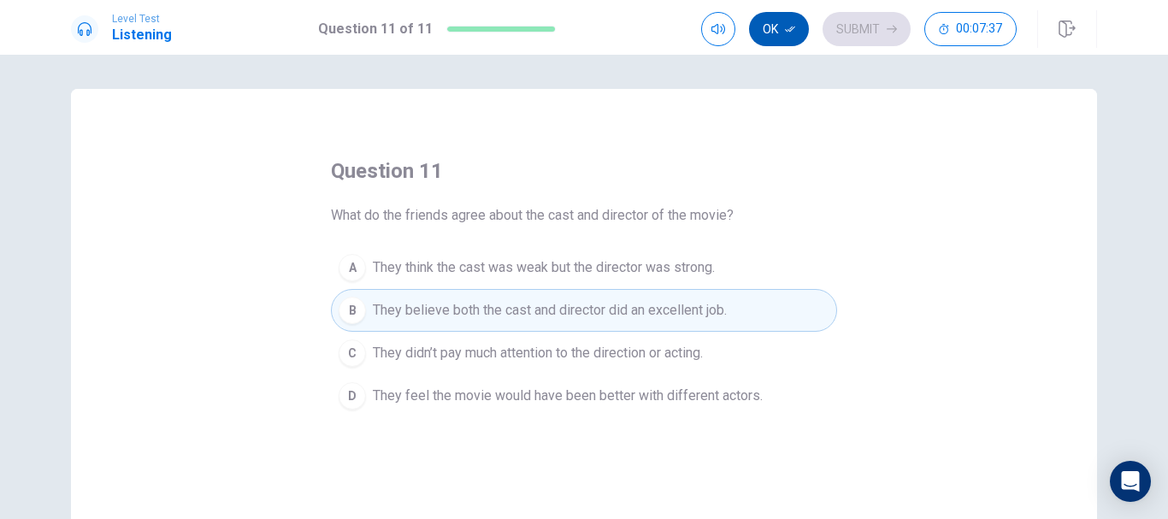
click at [794, 31] on icon "button" at bounding box center [790, 29] width 10 height 10
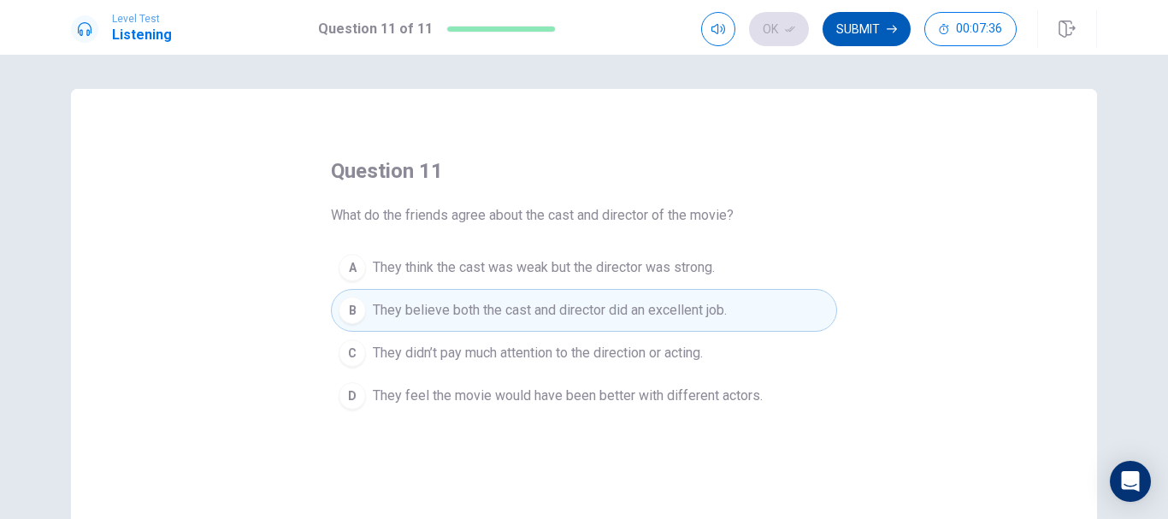
click at [859, 37] on button "Submit" at bounding box center [867, 29] width 88 height 34
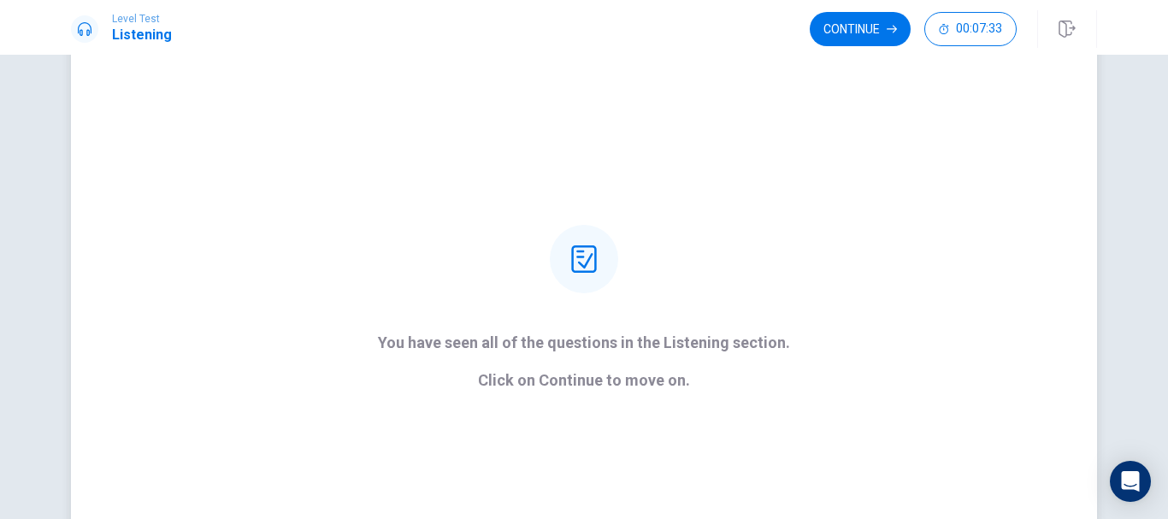
scroll to position [57, 0]
click at [842, 19] on button "Continue" at bounding box center [860, 29] width 101 height 34
click at [842, 19] on div "Continue 00:07:32" at bounding box center [913, 29] width 207 height 34
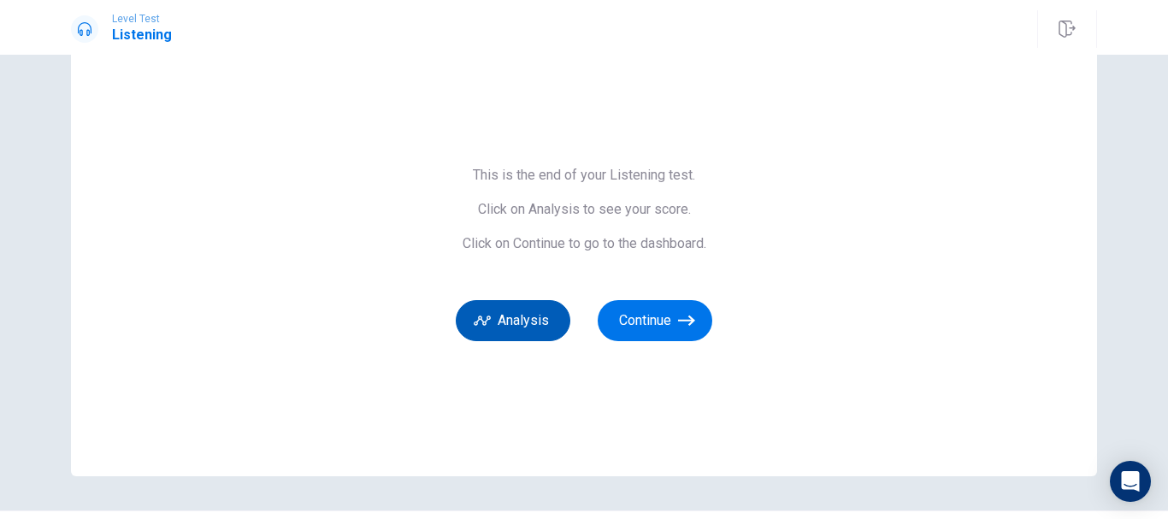
click at [549, 321] on button "Analysis" at bounding box center [513, 320] width 115 height 41
